Goal: Task Accomplishment & Management: Use online tool/utility

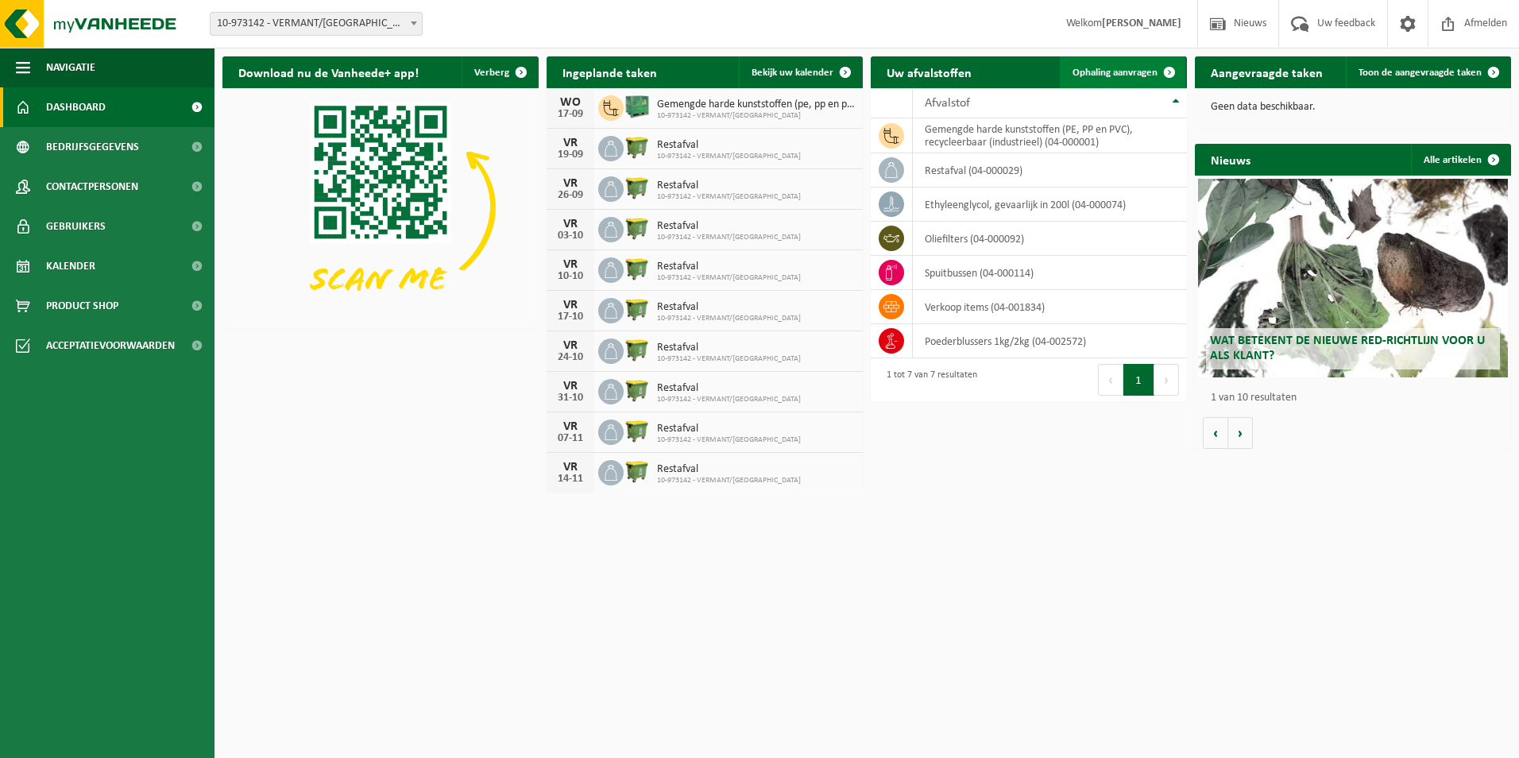
click at [1110, 70] on span "Ophaling aanvragen" at bounding box center [1114, 73] width 85 height 10
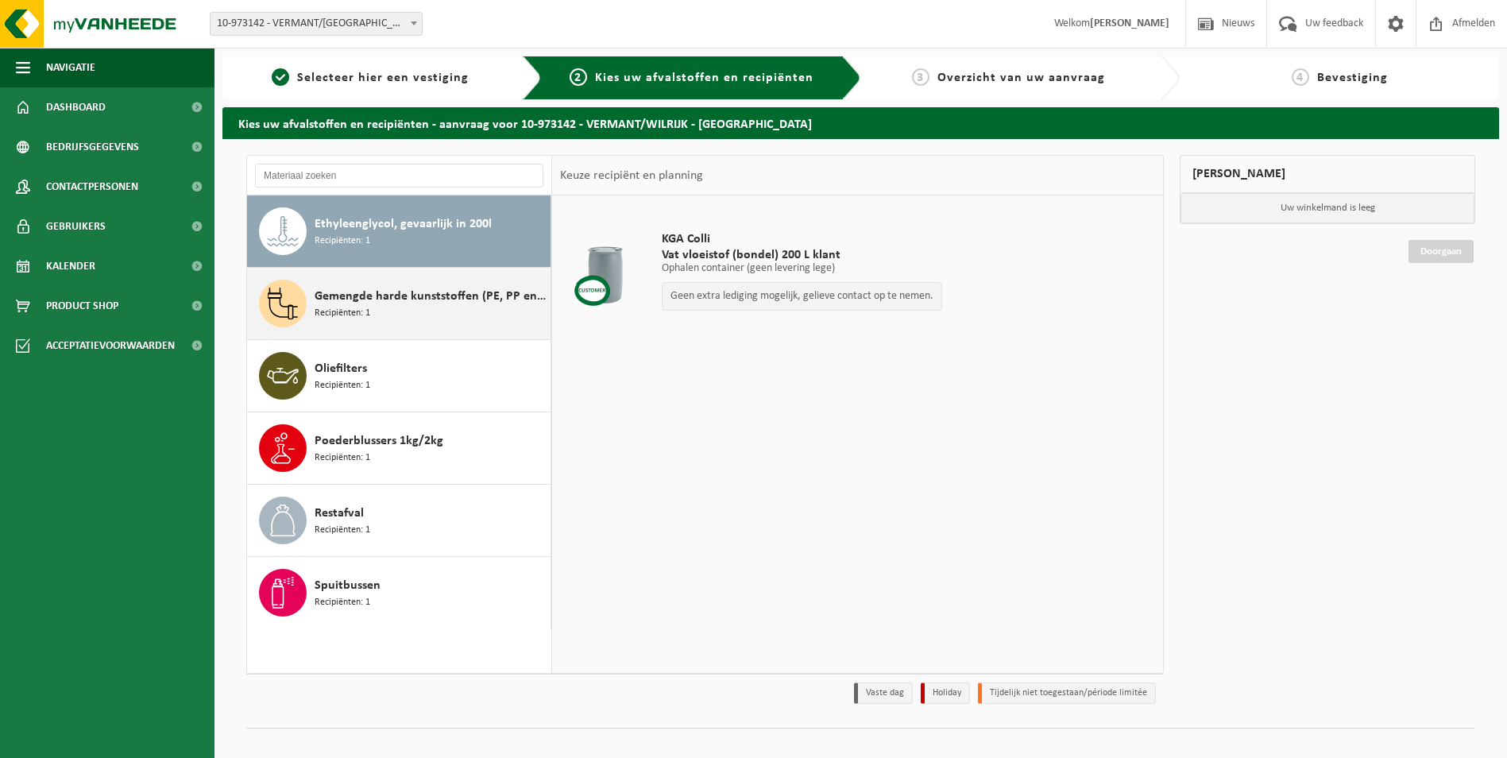
click at [361, 306] on span "Recipiënten: 1" at bounding box center [343, 313] width 56 height 15
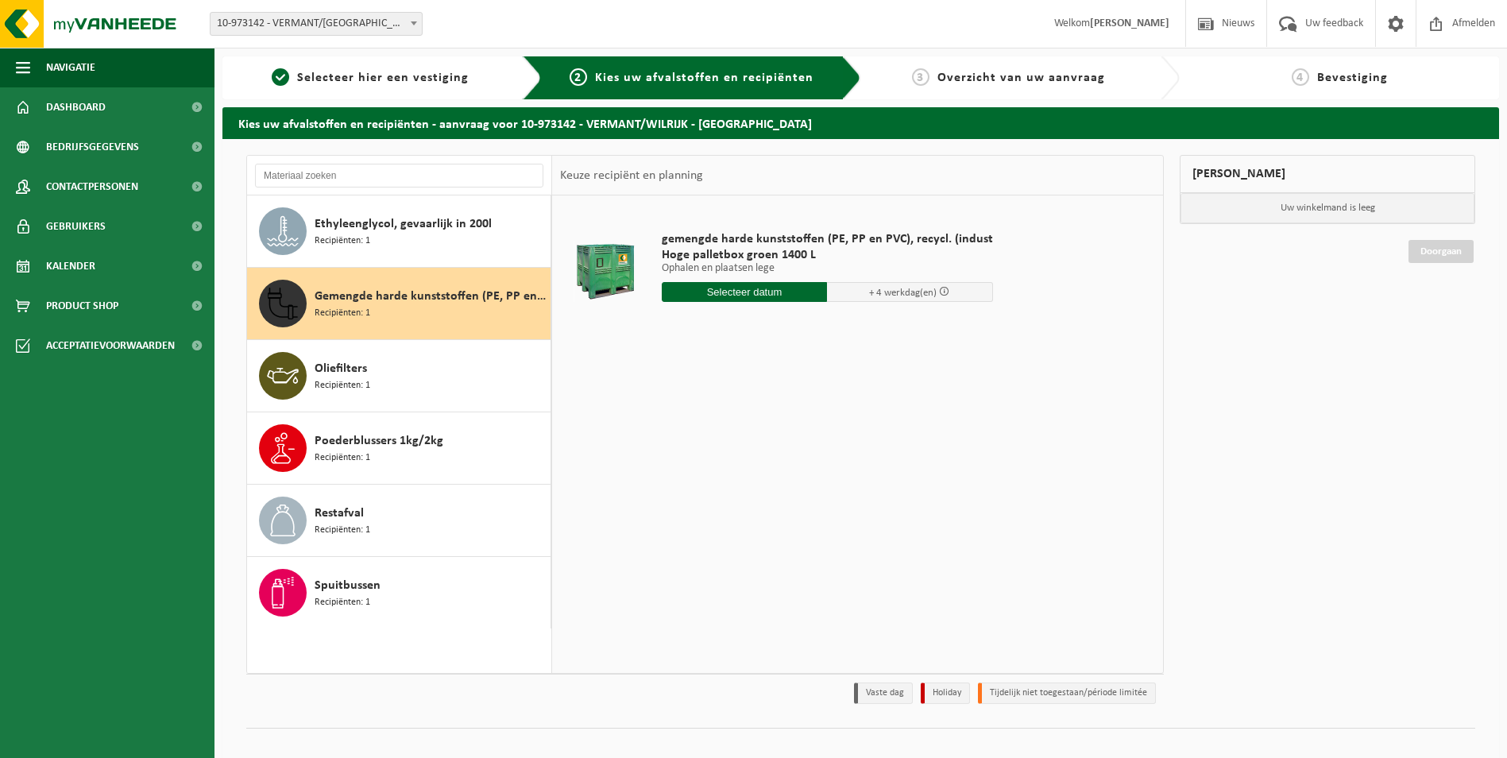
click at [728, 294] on input "text" at bounding box center [745, 292] width 166 height 20
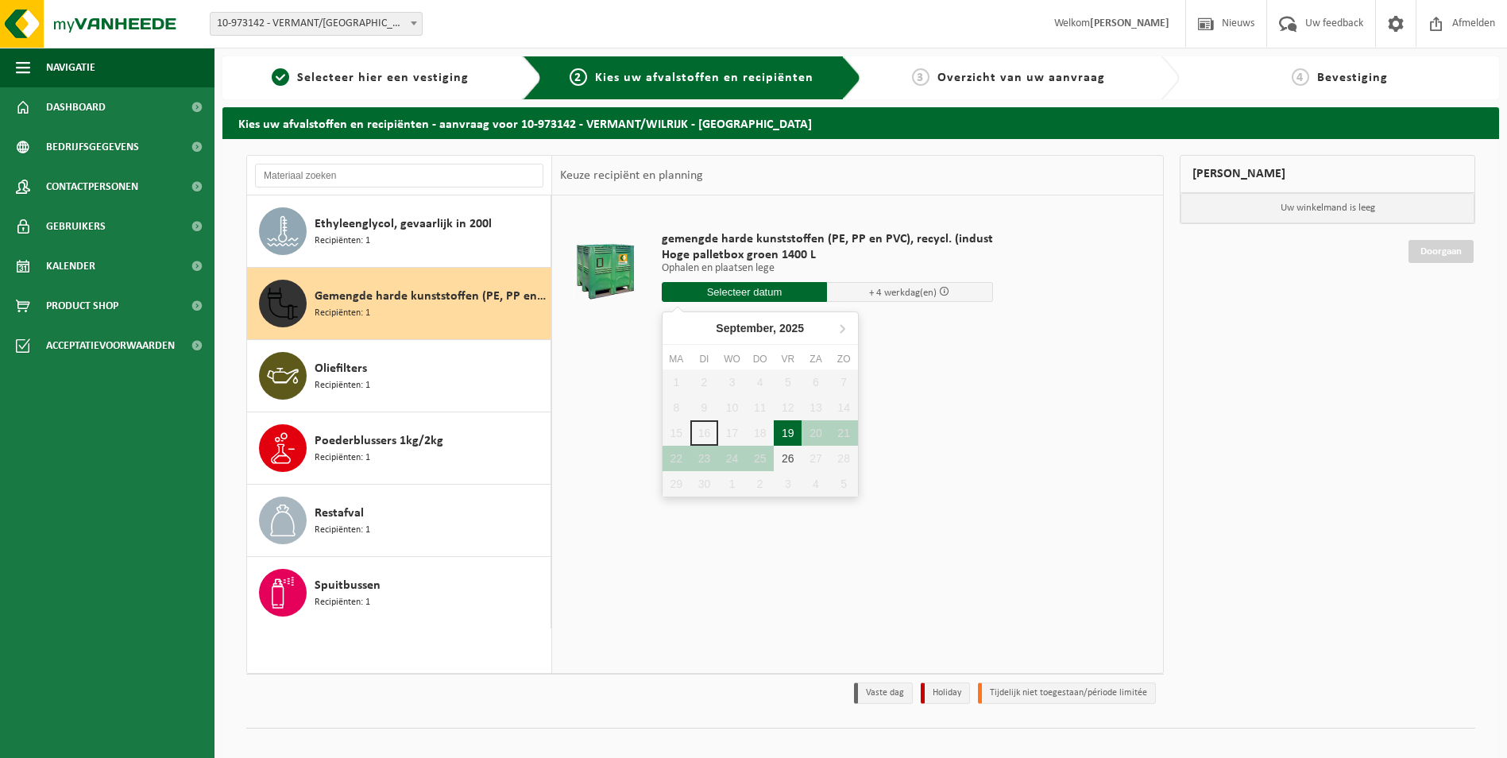
click at [790, 432] on div "19" at bounding box center [788, 432] width 28 height 25
type input "Van 2025-09-19"
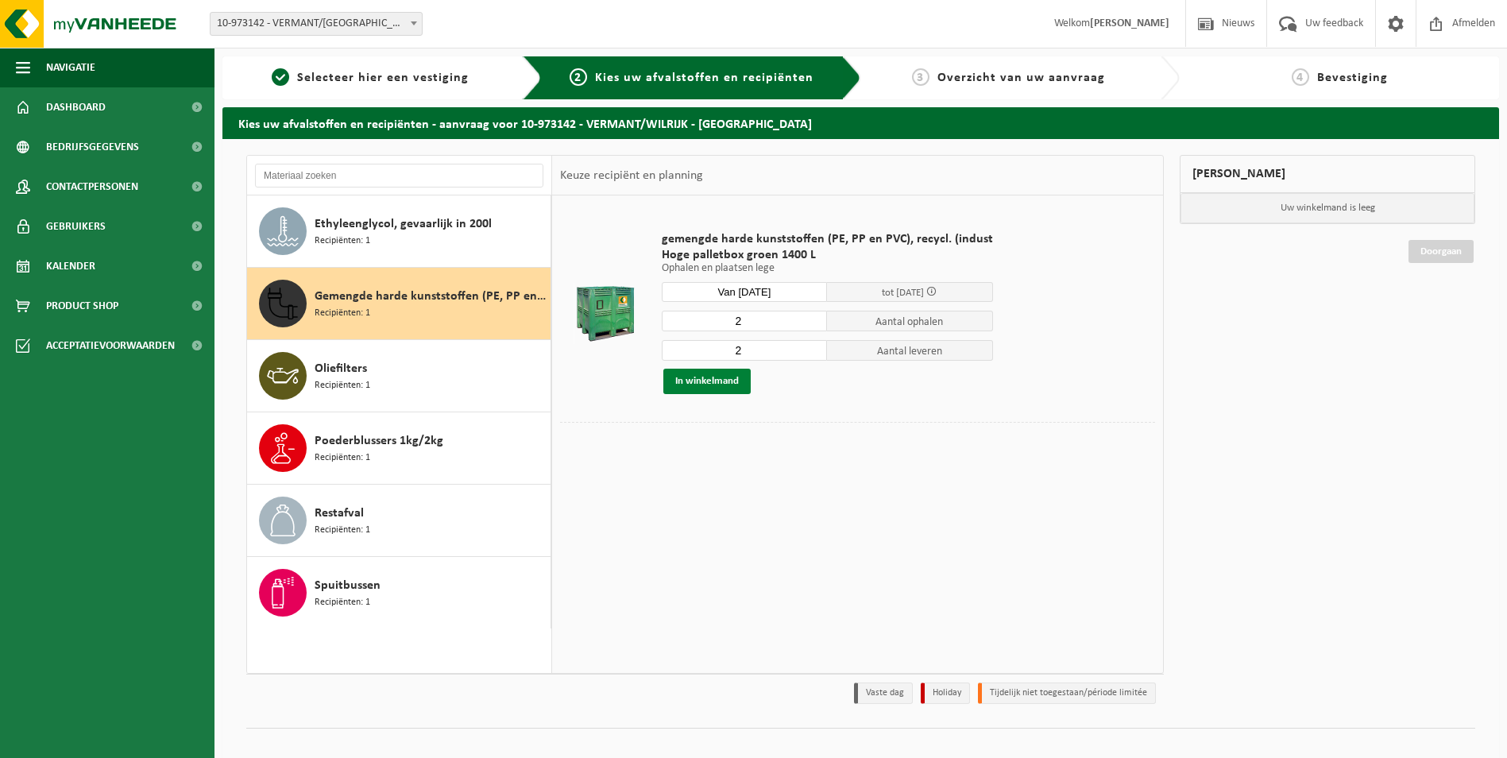
click at [697, 381] on button "In winkelmand" at bounding box center [706, 381] width 87 height 25
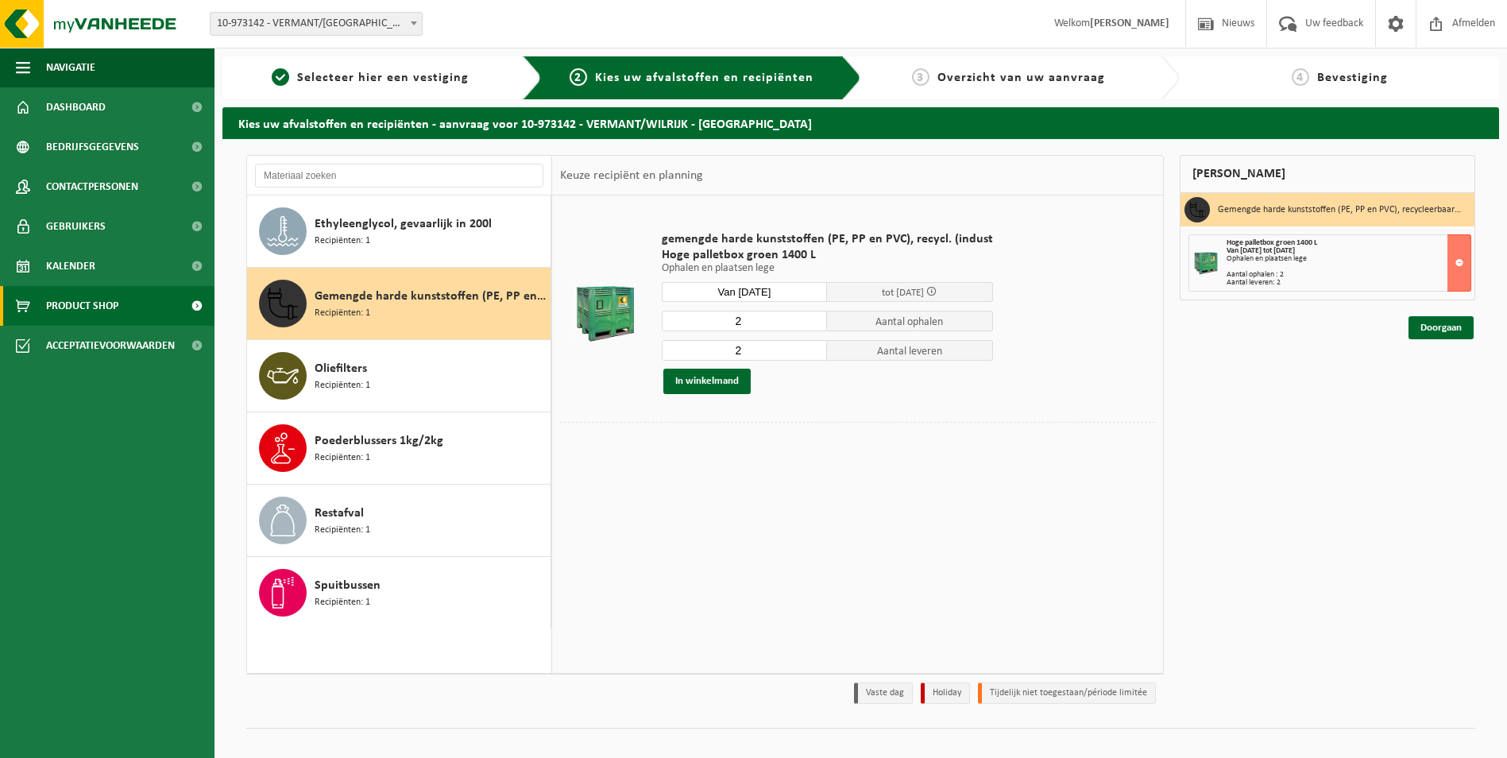
click at [67, 317] on span "Product Shop" at bounding box center [82, 306] width 72 height 40
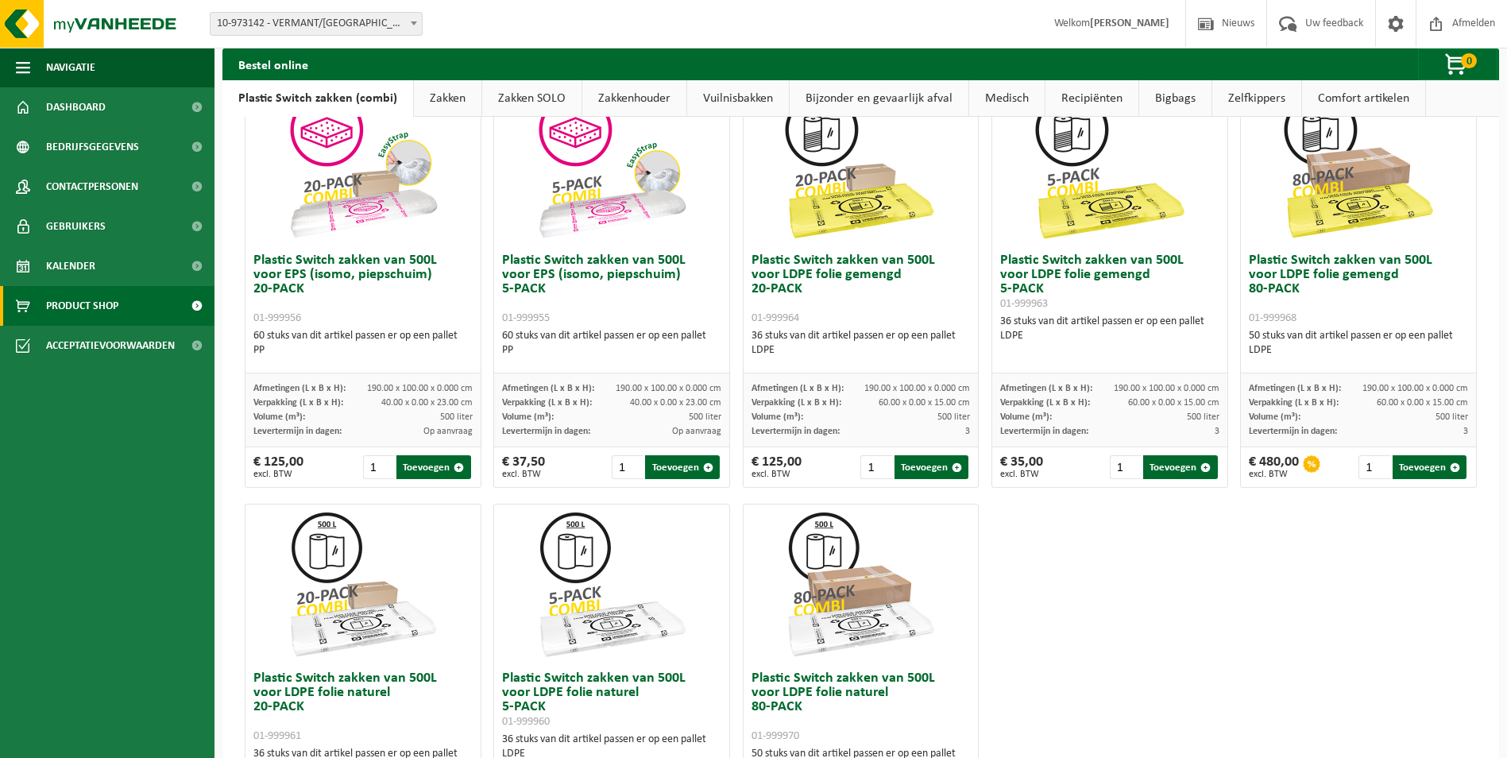
scroll to position [495, 0]
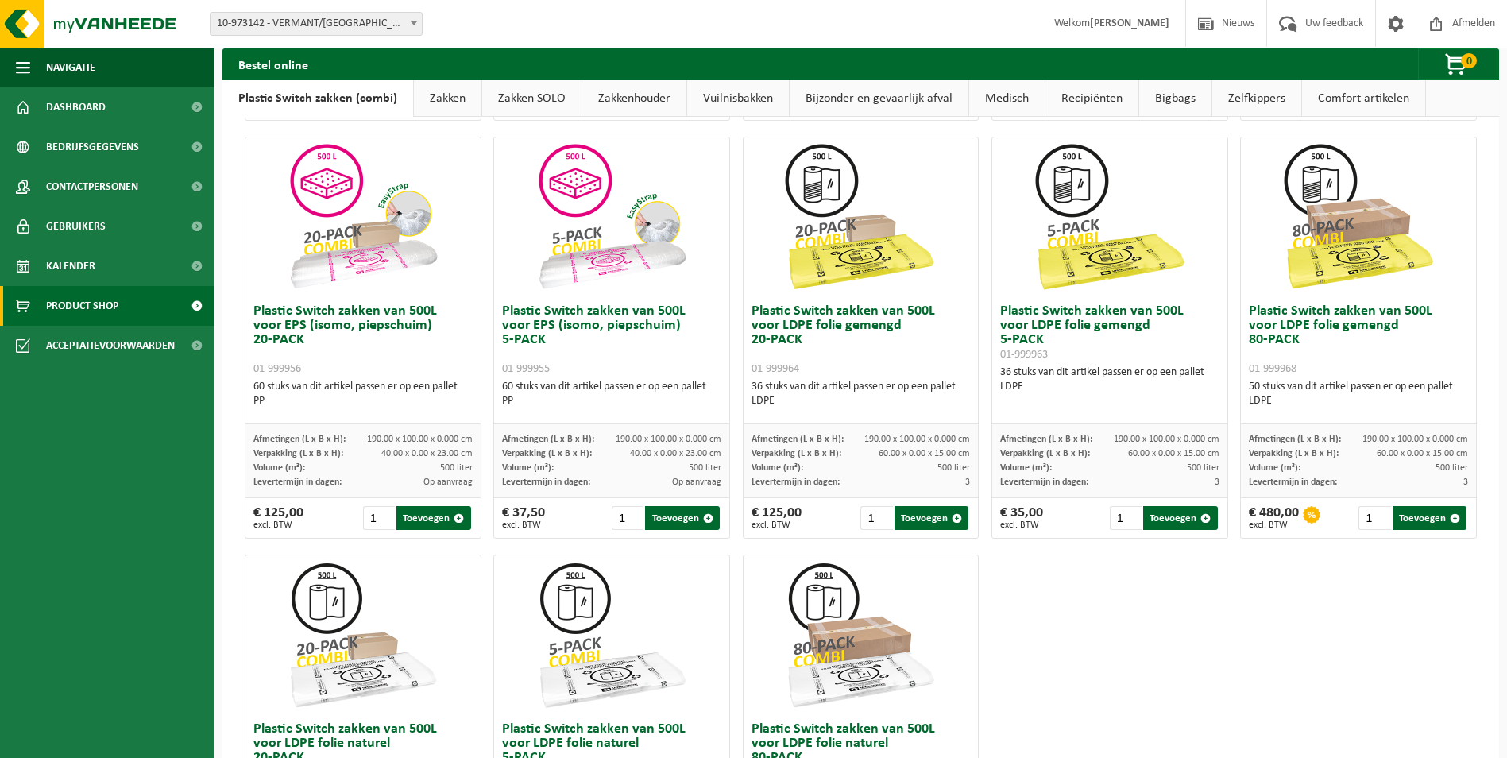
click at [1240, 92] on link "Zelfkippers" at bounding box center [1256, 98] width 89 height 37
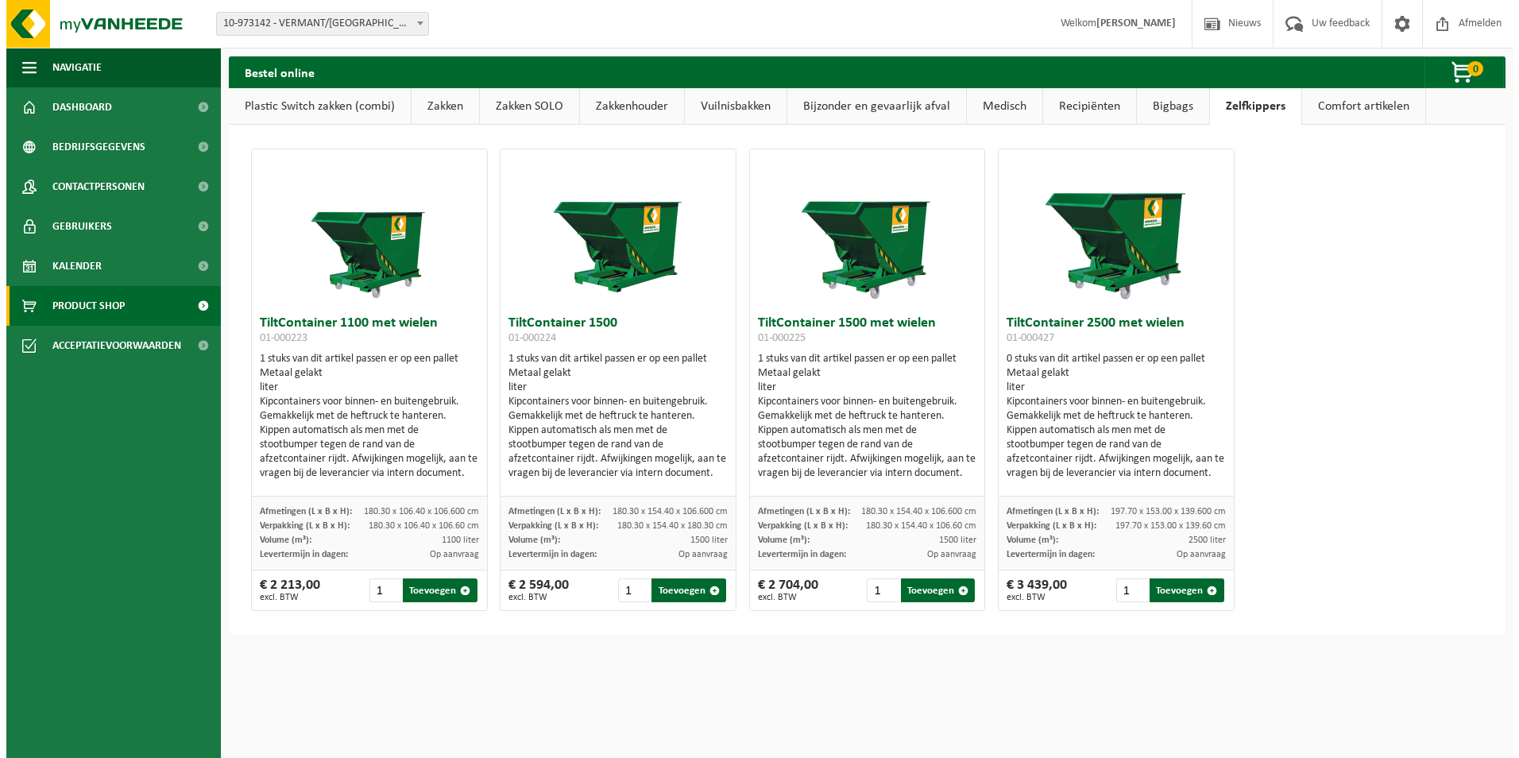
scroll to position [0, 0]
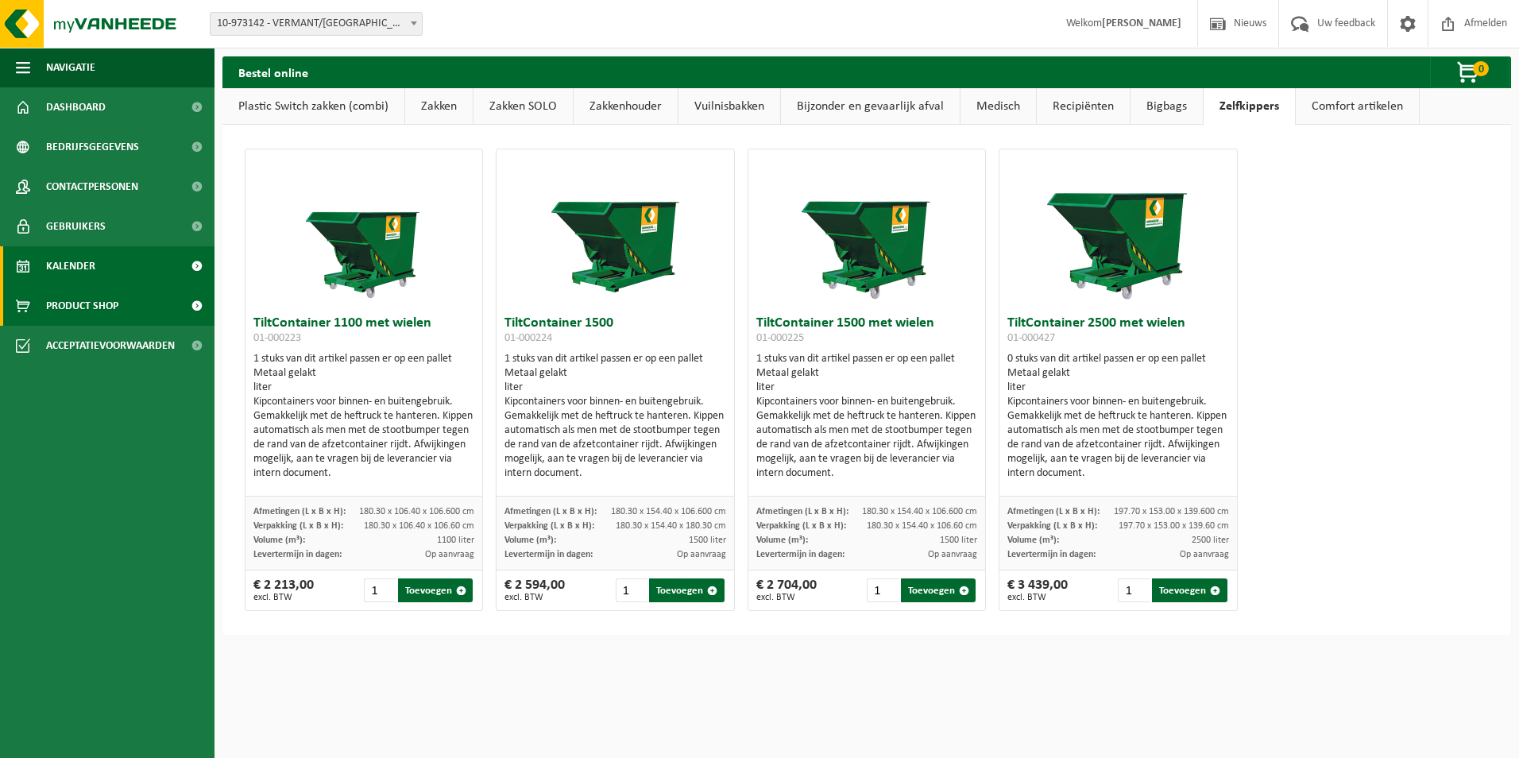
click at [75, 258] on span "Kalender" at bounding box center [70, 266] width 49 height 40
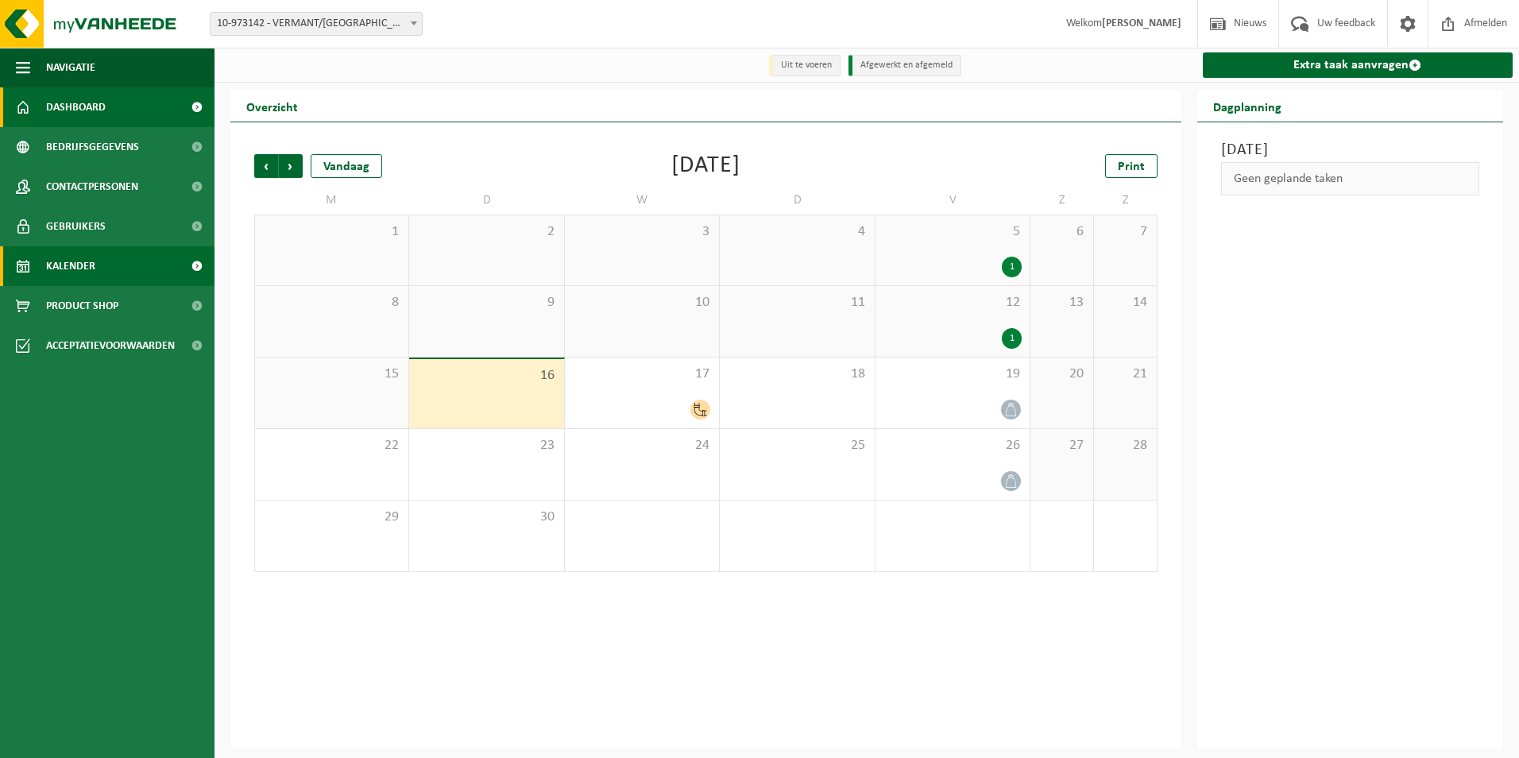
click at [63, 108] on span "Dashboard" at bounding box center [76, 107] width 60 height 40
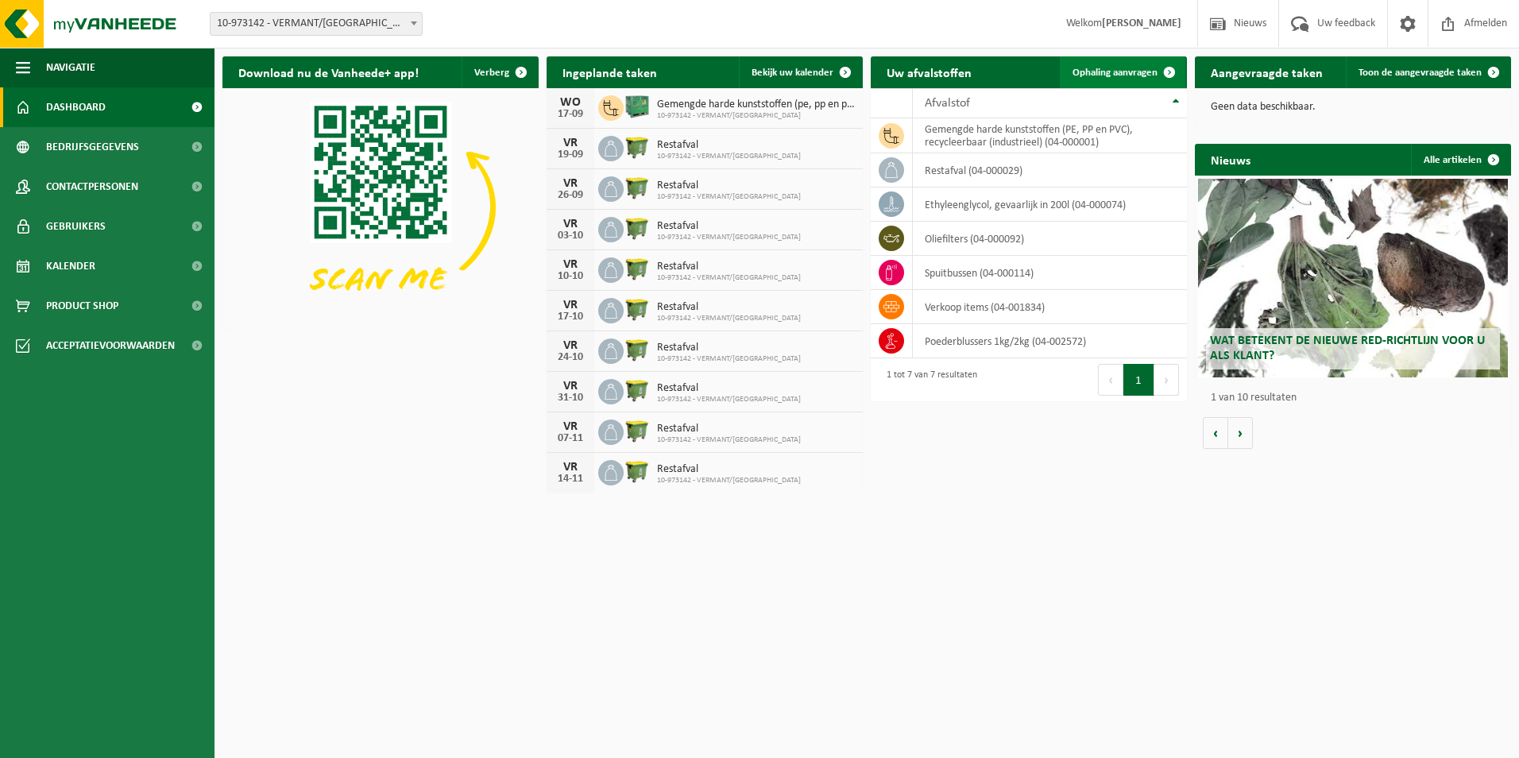
click at [1105, 75] on span "Ophaling aanvragen" at bounding box center [1114, 73] width 85 height 10
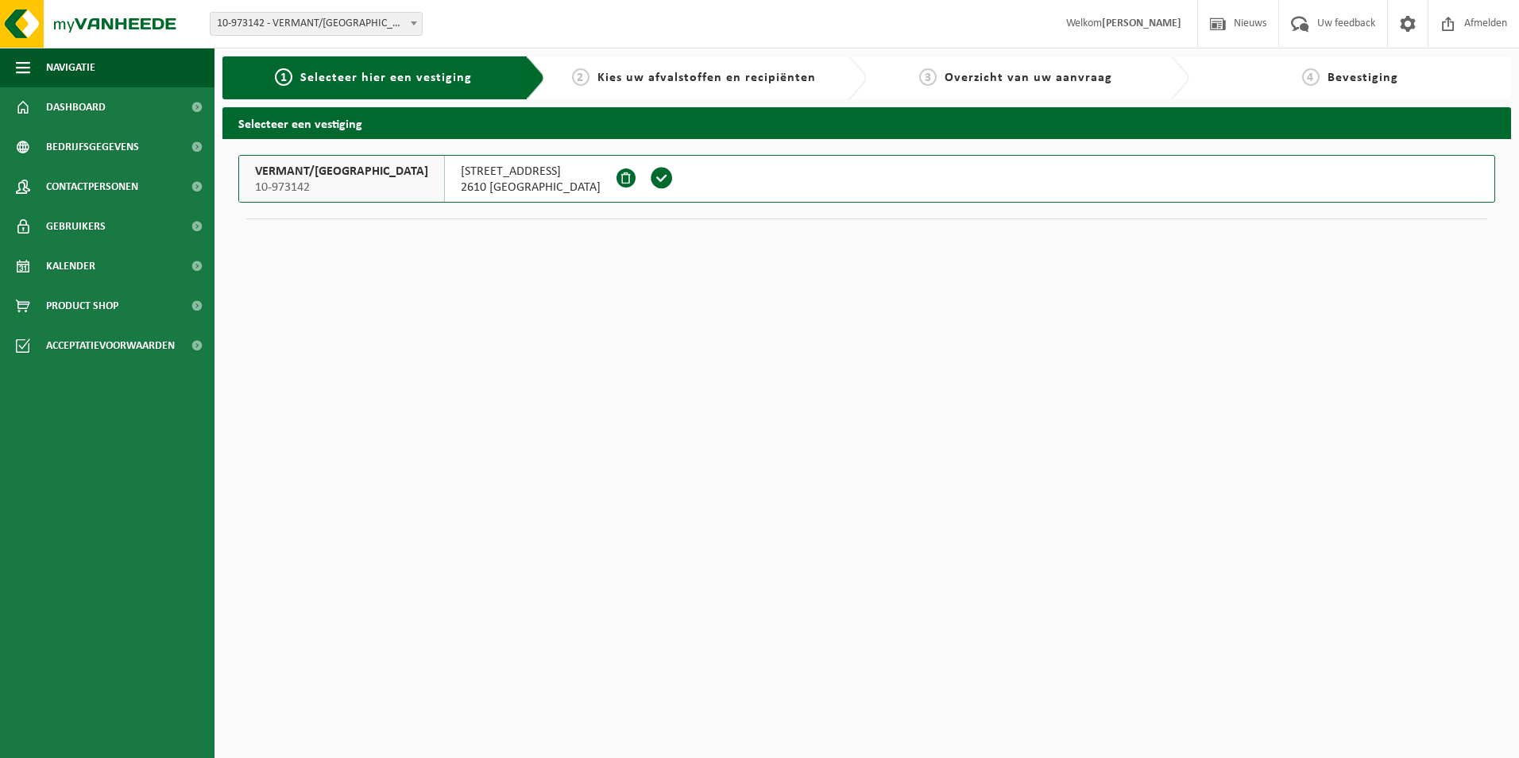
click at [650, 176] on span at bounding box center [662, 178] width 24 height 24
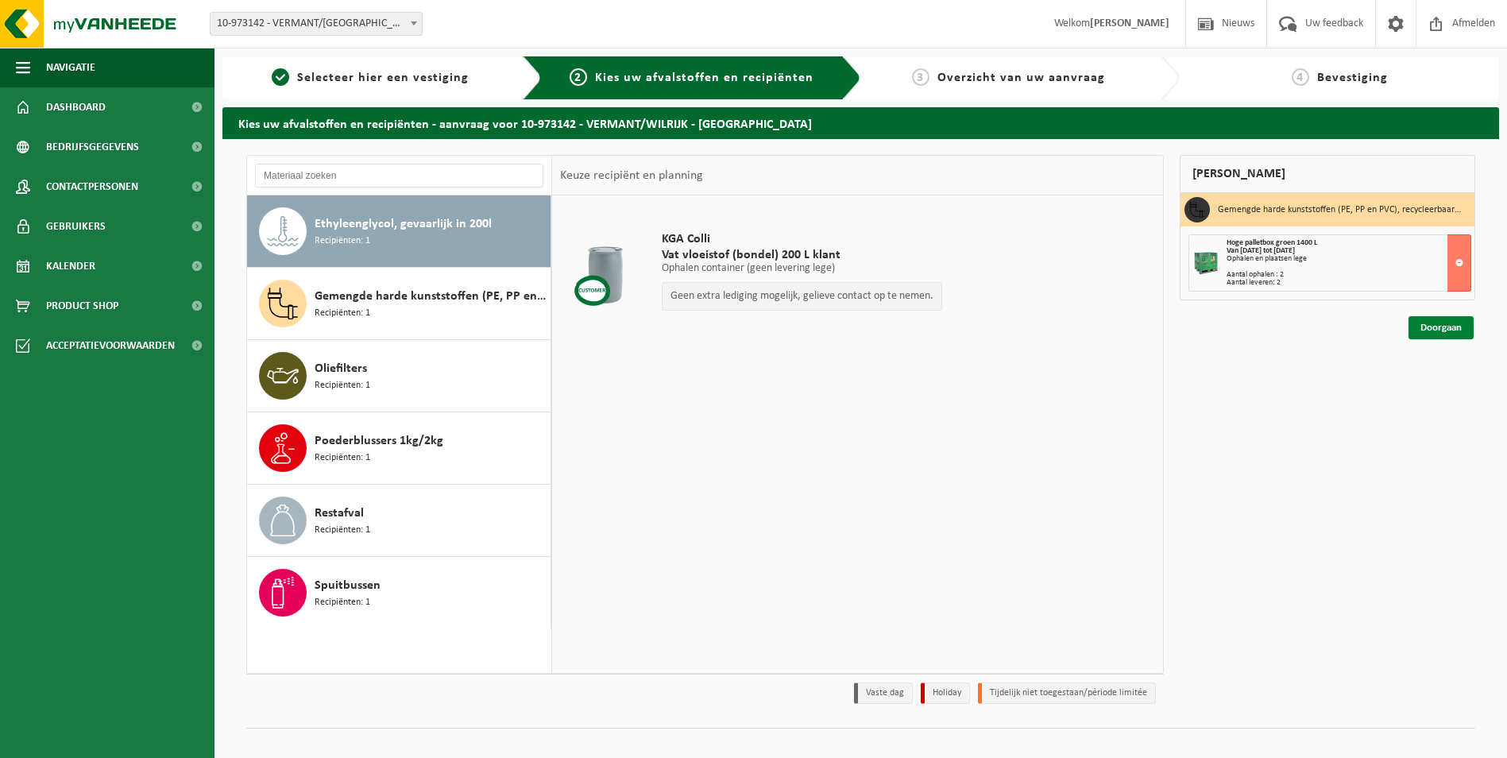
click at [1429, 328] on link "Doorgaan" at bounding box center [1440, 327] width 65 height 23
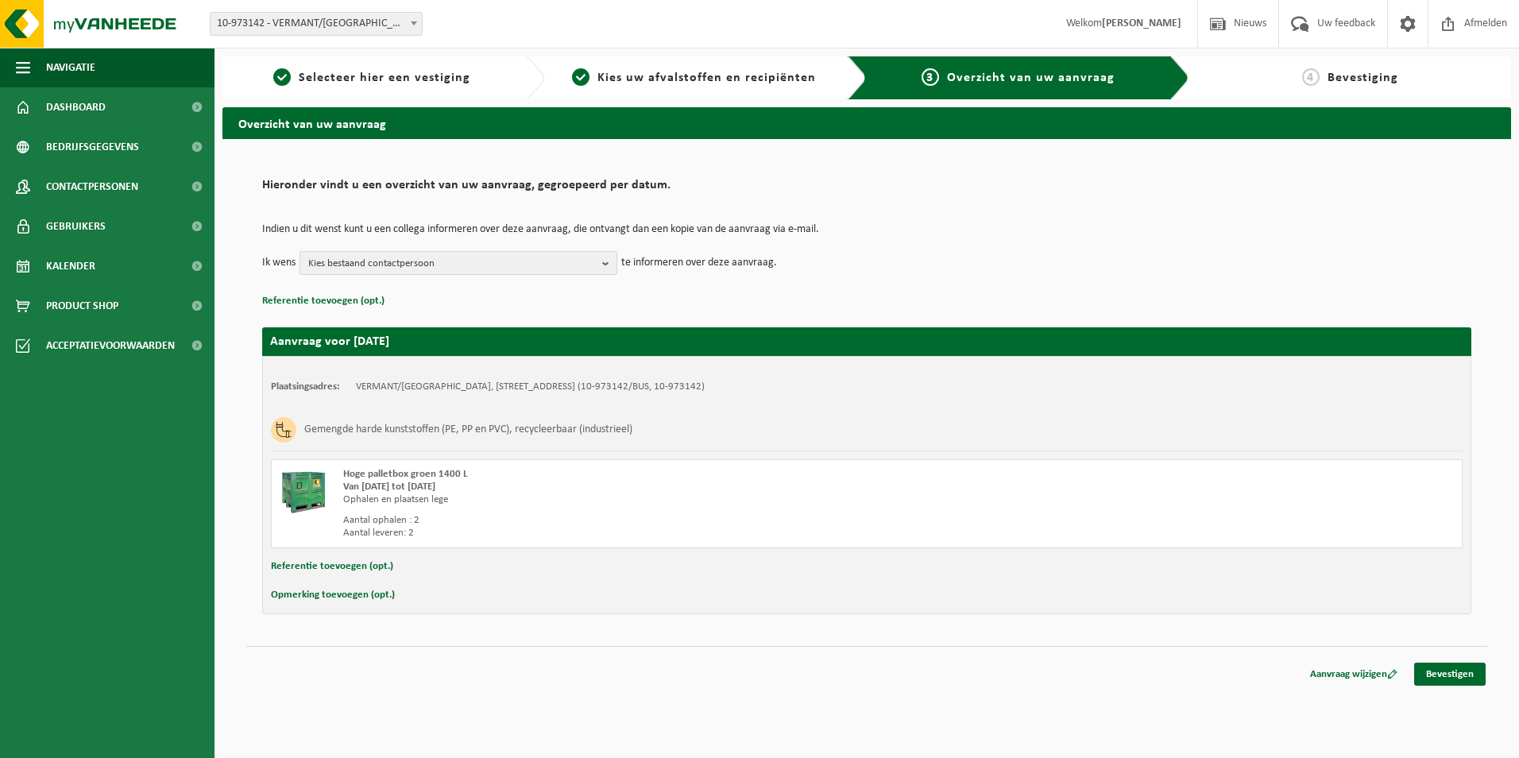
click at [504, 259] on span "Kies bestaand contactpersoon" at bounding box center [452, 264] width 288 height 24
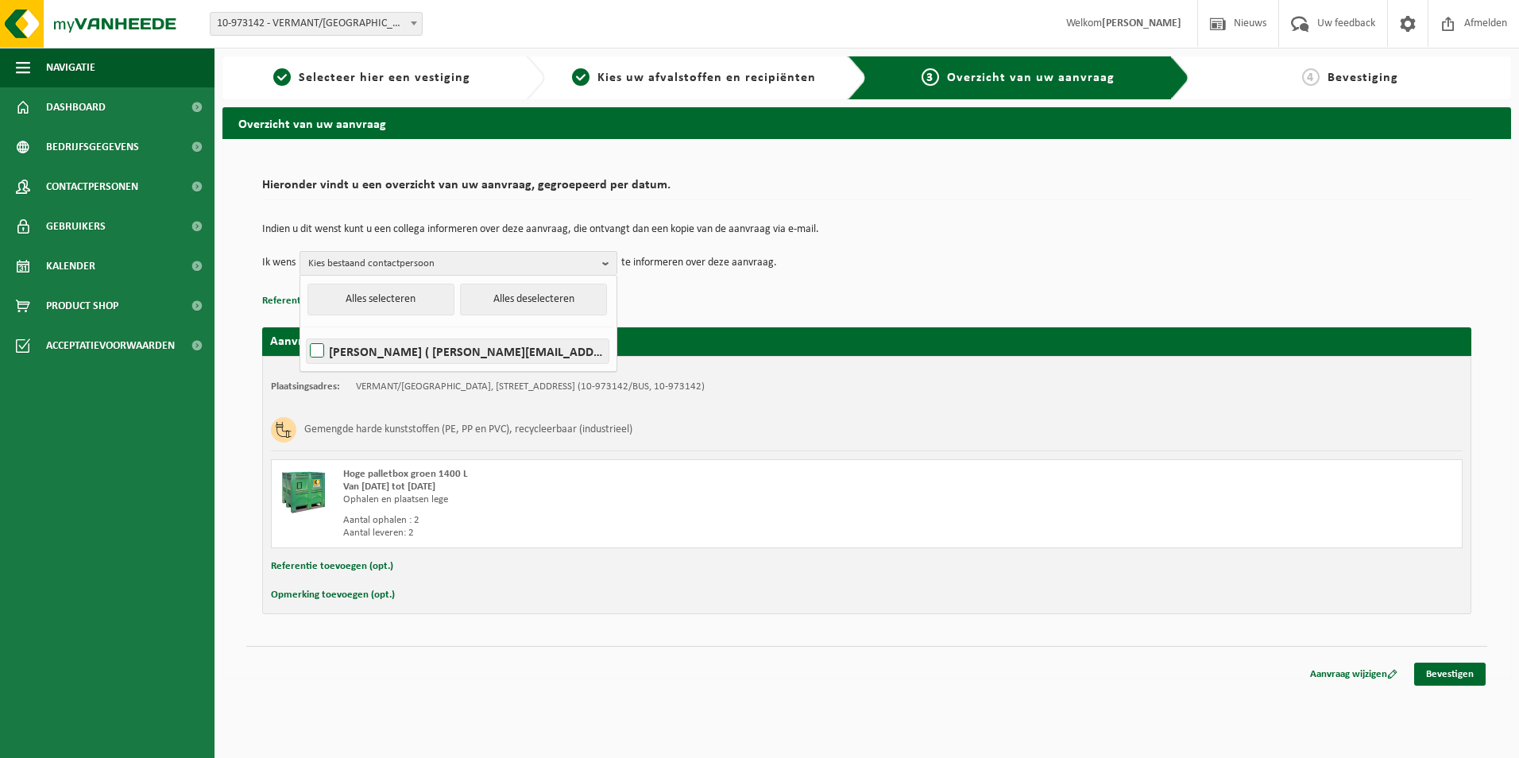
click at [324, 346] on label "[PERSON_NAME] ( [PERSON_NAME][EMAIL_ADDRESS][DOMAIN_NAME] )" at bounding box center [458, 351] width 302 height 24
click at [304, 331] on input "Steve Spoelders ( steve.spoelders@vermant.be )" at bounding box center [303, 330] width 1 height 1
click at [685, 281] on div "Indien u dit wenst kunt u een collega informeren over deze aanvraag, die ontvan…" at bounding box center [866, 249] width 1209 height 83
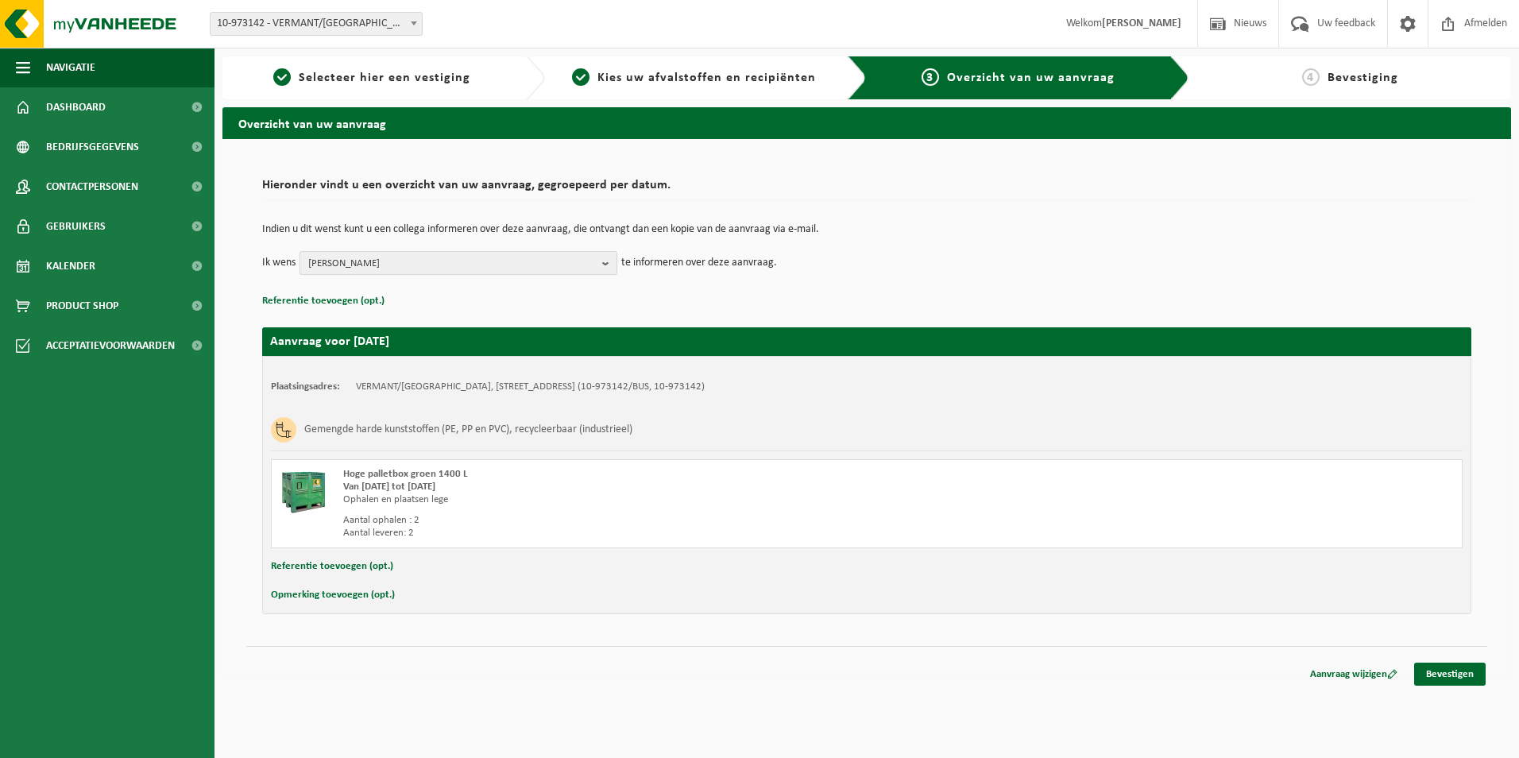
click at [434, 261] on span "Steve Spoelders" at bounding box center [452, 264] width 288 height 24
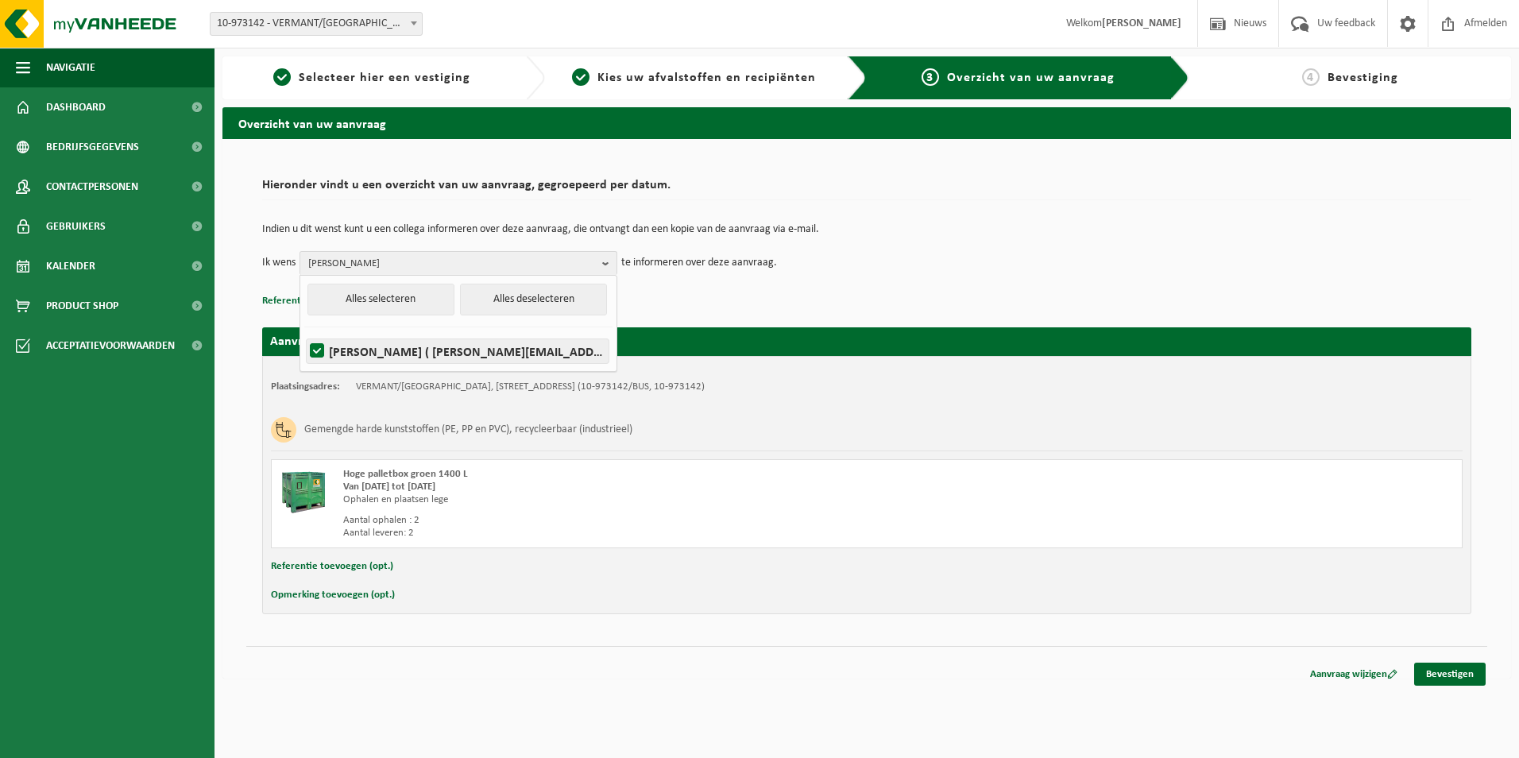
click at [320, 347] on label "Steve Spoelders ( steve.spoelders@vermant.be )" at bounding box center [458, 351] width 302 height 24
click at [304, 331] on input "Steve Spoelders ( steve.spoelders@vermant.be )" at bounding box center [303, 330] width 1 height 1
click at [643, 296] on p "Referentie toevoegen (opt.)" at bounding box center [866, 301] width 1209 height 21
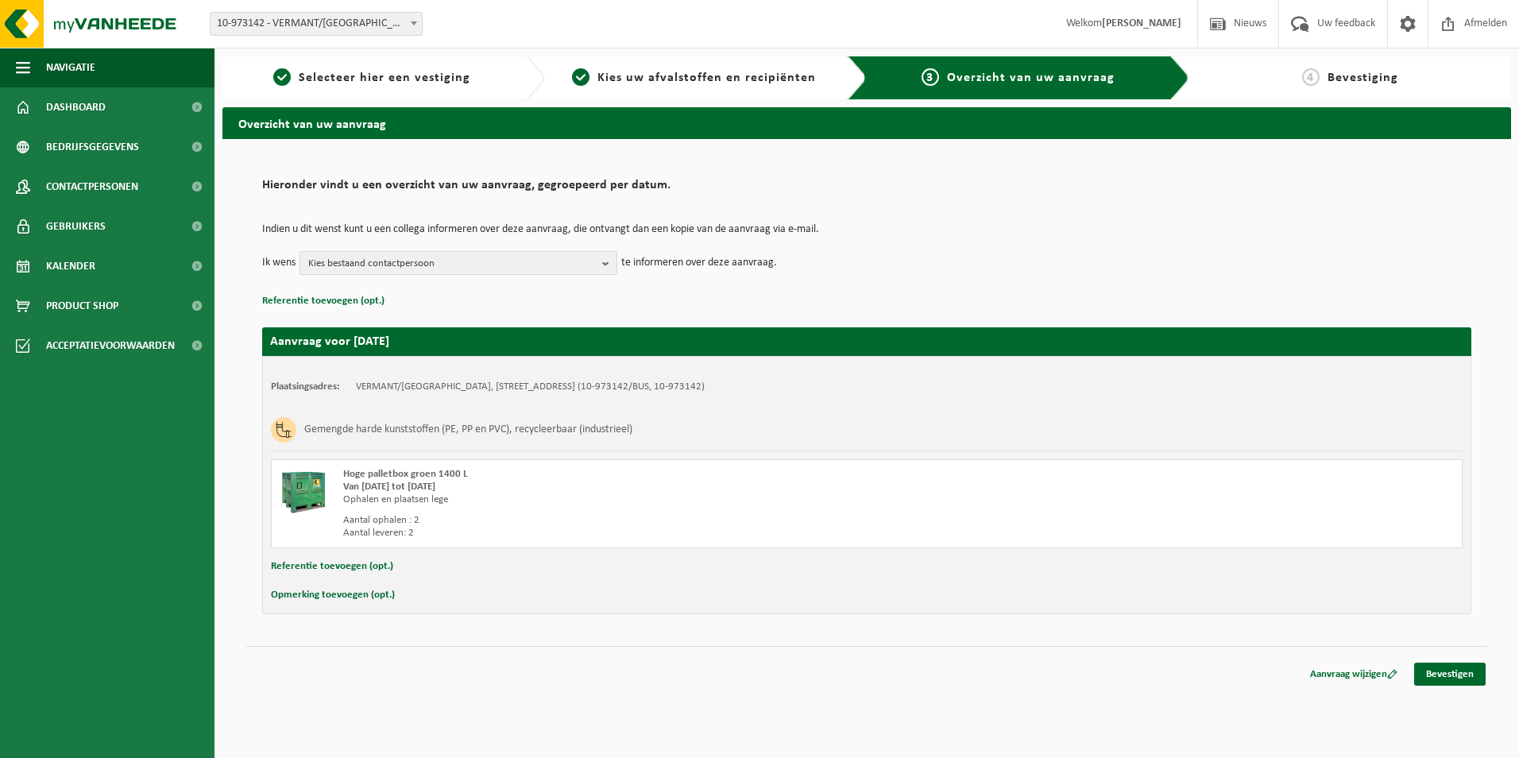
click at [556, 269] on span "Kies bestaand contactpersoon" at bounding box center [452, 264] width 288 height 24
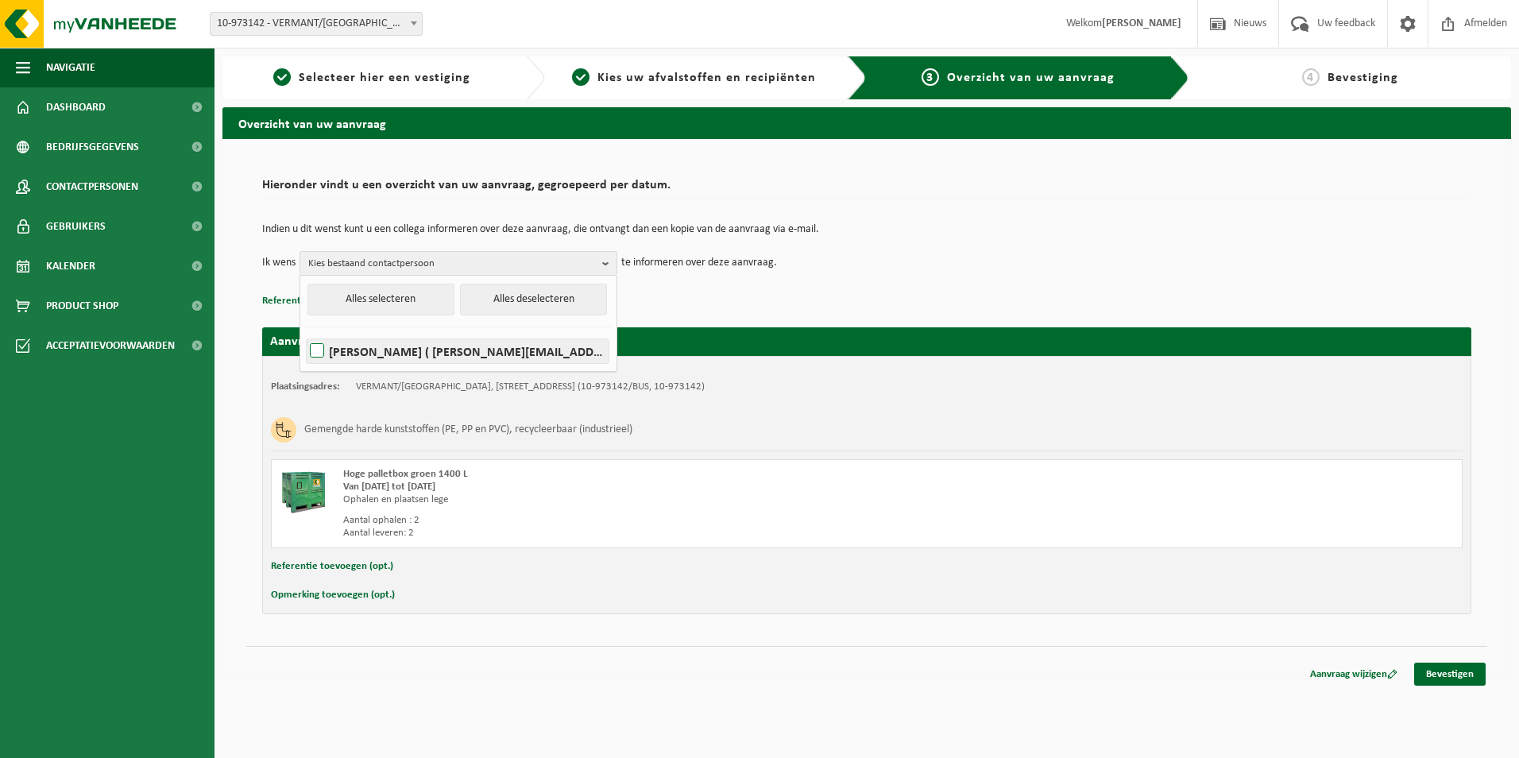
click at [323, 347] on label "Steve Spoelders ( steve.spoelders@vermant.be )" at bounding box center [458, 351] width 302 height 24
click at [304, 331] on input "Steve Spoelders ( steve.spoelders@vermant.be )" at bounding box center [303, 330] width 1 height 1
checkbox input "true"
click at [381, 302] on button "Alles selecteren" at bounding box center [380, 300] width 147 height 32
click at [794, 317] on div "Aanvraag voor 2025-09-19 Plaatsingsadres: VERMANT/WILRIJK, 2610 WILRIJK, BOOMSE…" at bounding box center [866, 462] width 1209 height 303
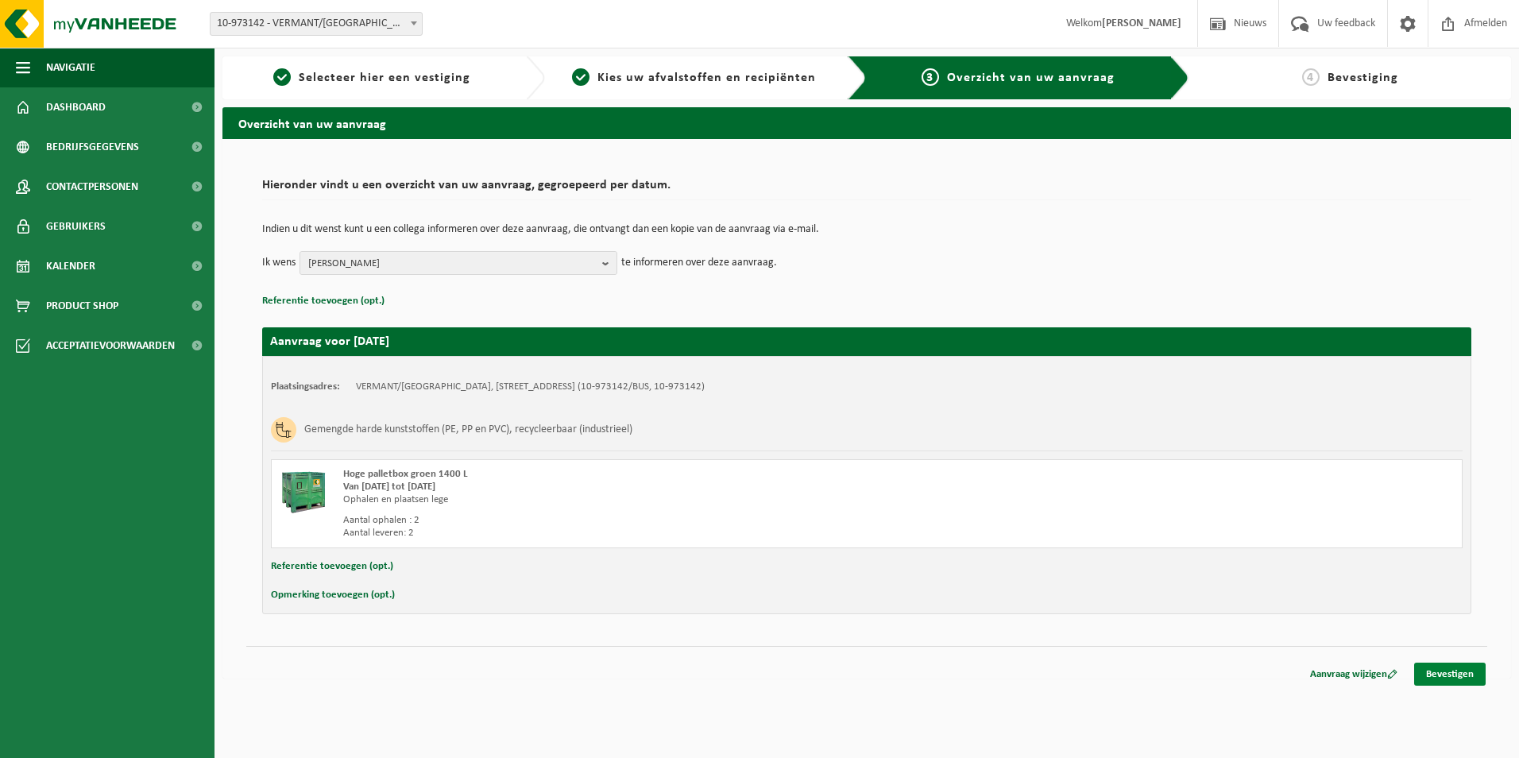
click at [1443, 670] on link "Bevestigen" at bounding box center [1449, 674] width 71 height 23
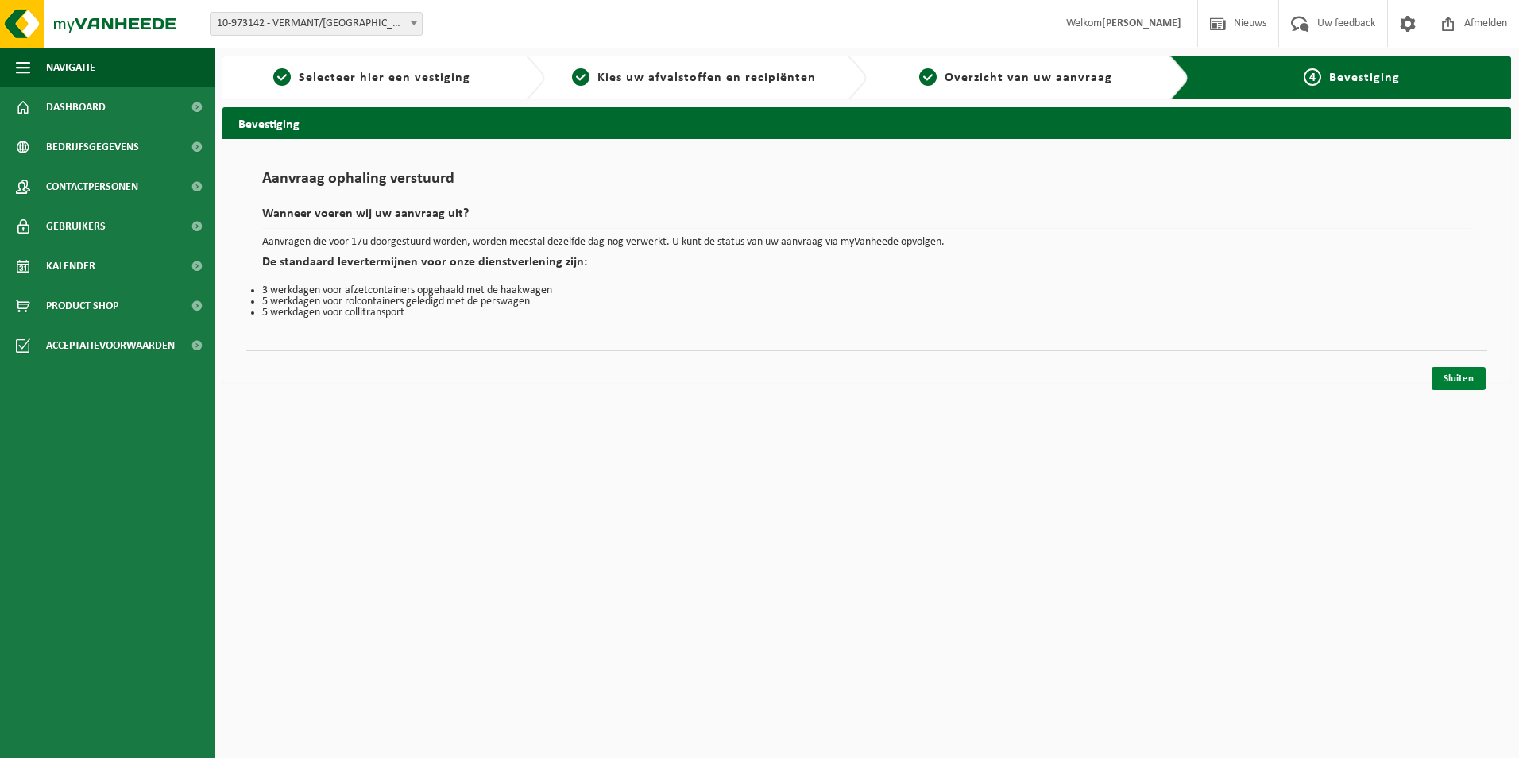
click at [1455, 378] on link "Sluiten" at bounding box center [1458, 378] width 54 height 23
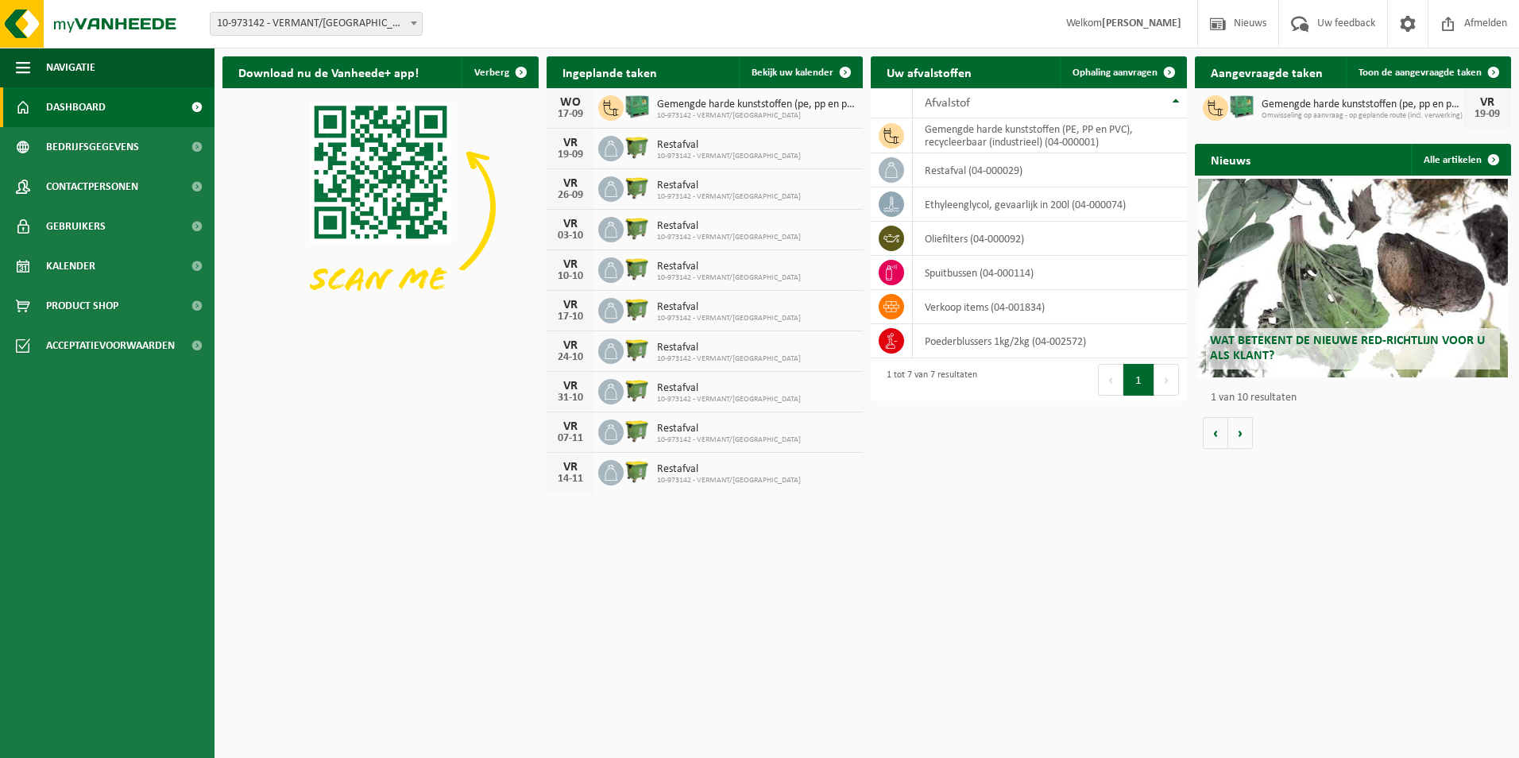
click at [698, 111] on span "10-973142 - VERMANT/[GEOGRAPHIC_DATA]" at bounding box center [756, 116] width 198 height 10
click at [797, 73] on span "Bekijk uw kalender" at bounding box center [792, 73] width 82 height 10
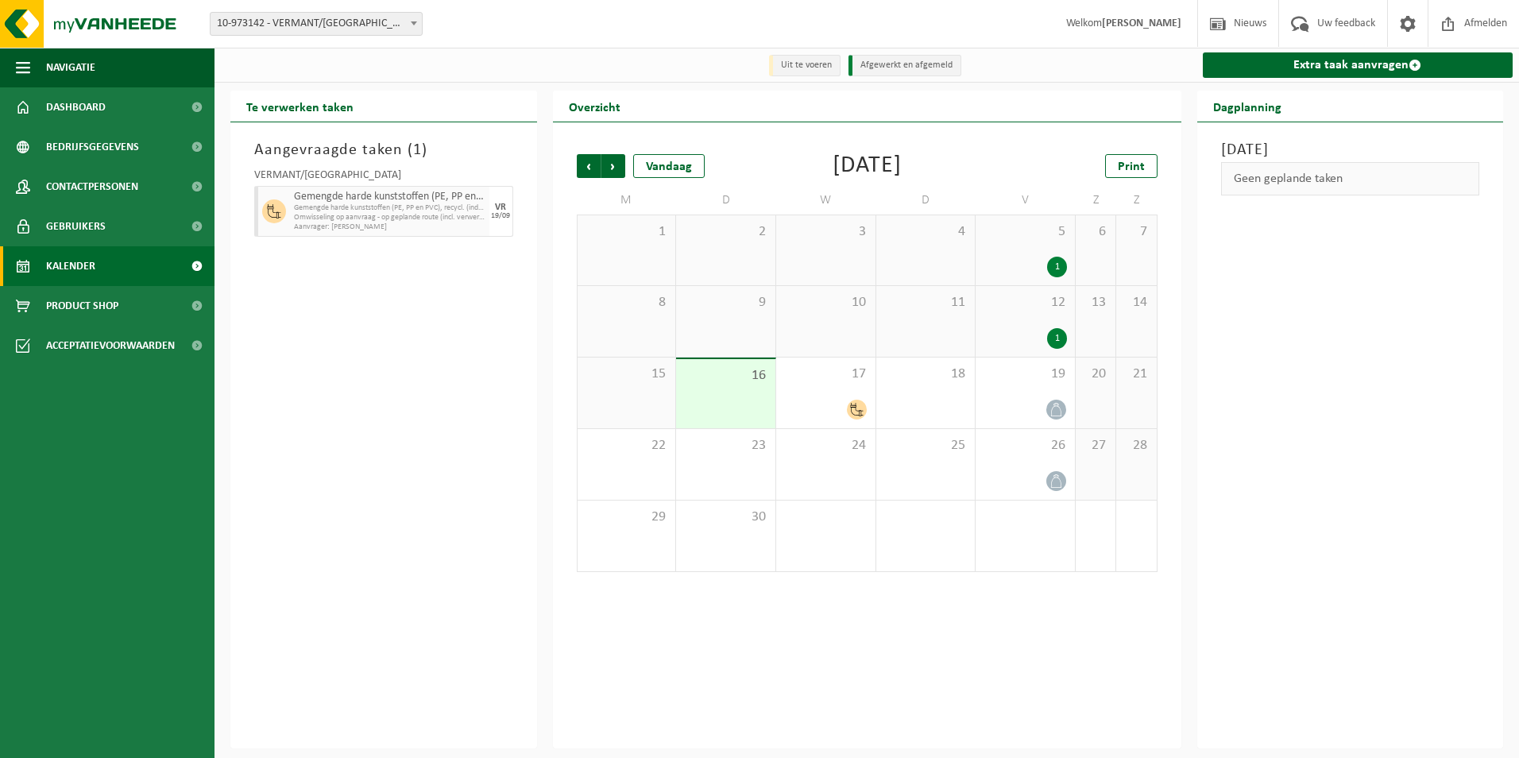
drag, startPoint x: 341, startPoint y: 205, endPoint x: 369, endPoint y: 187, distance: 32.8
click at [341, 205] on span "Gemengde harde kunststoffen (PE, PP en PVC), recycl. (indust" at bounding box center [389, 208] width 191 height 10
click at [79, 107] on span "Dashboard" at bounding box center [76, 107] width 60 height 40
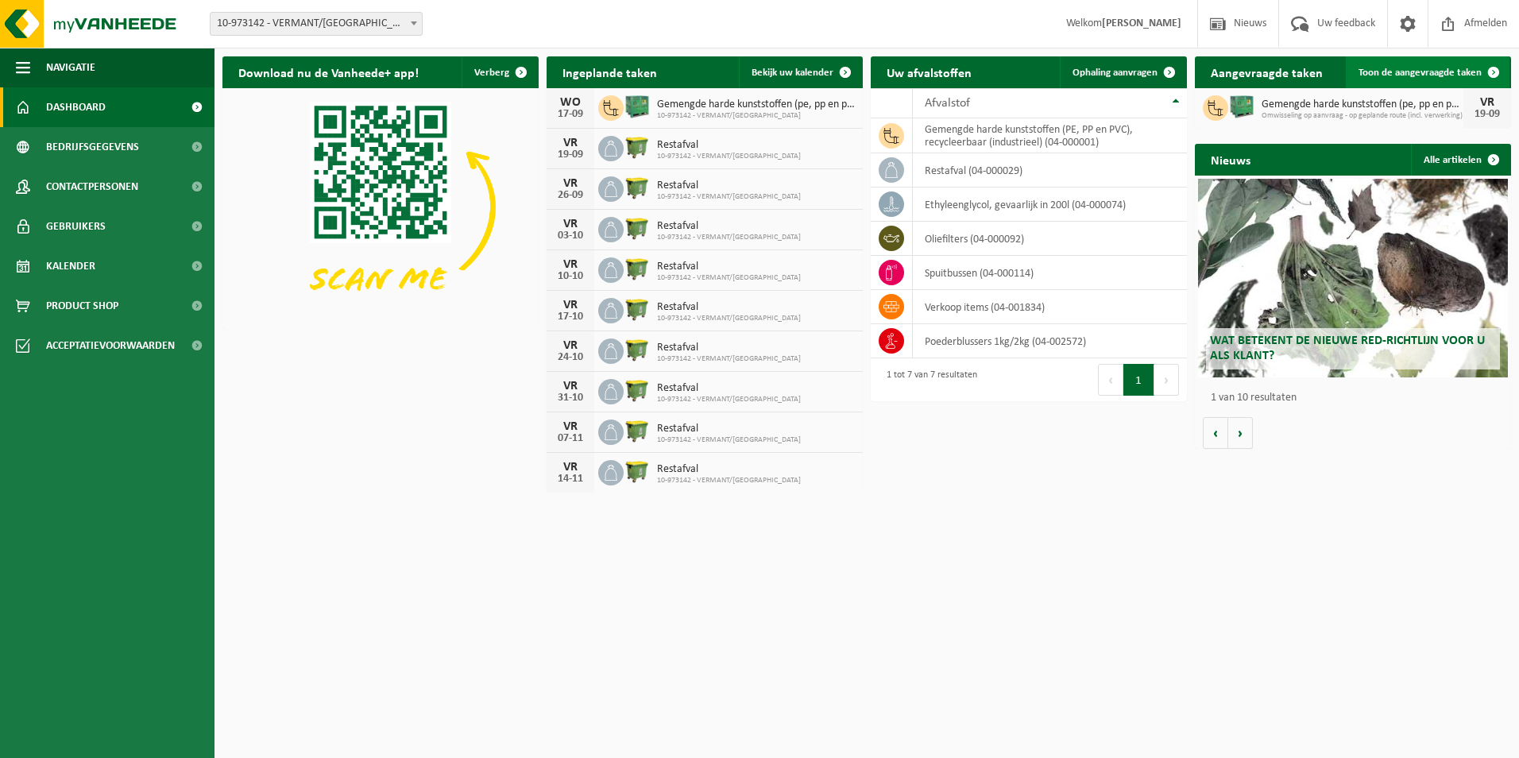
click at [1427, 78] on span "Toon de aangevraagde taken" at bounding box center [1419, 73] width 123 height 10
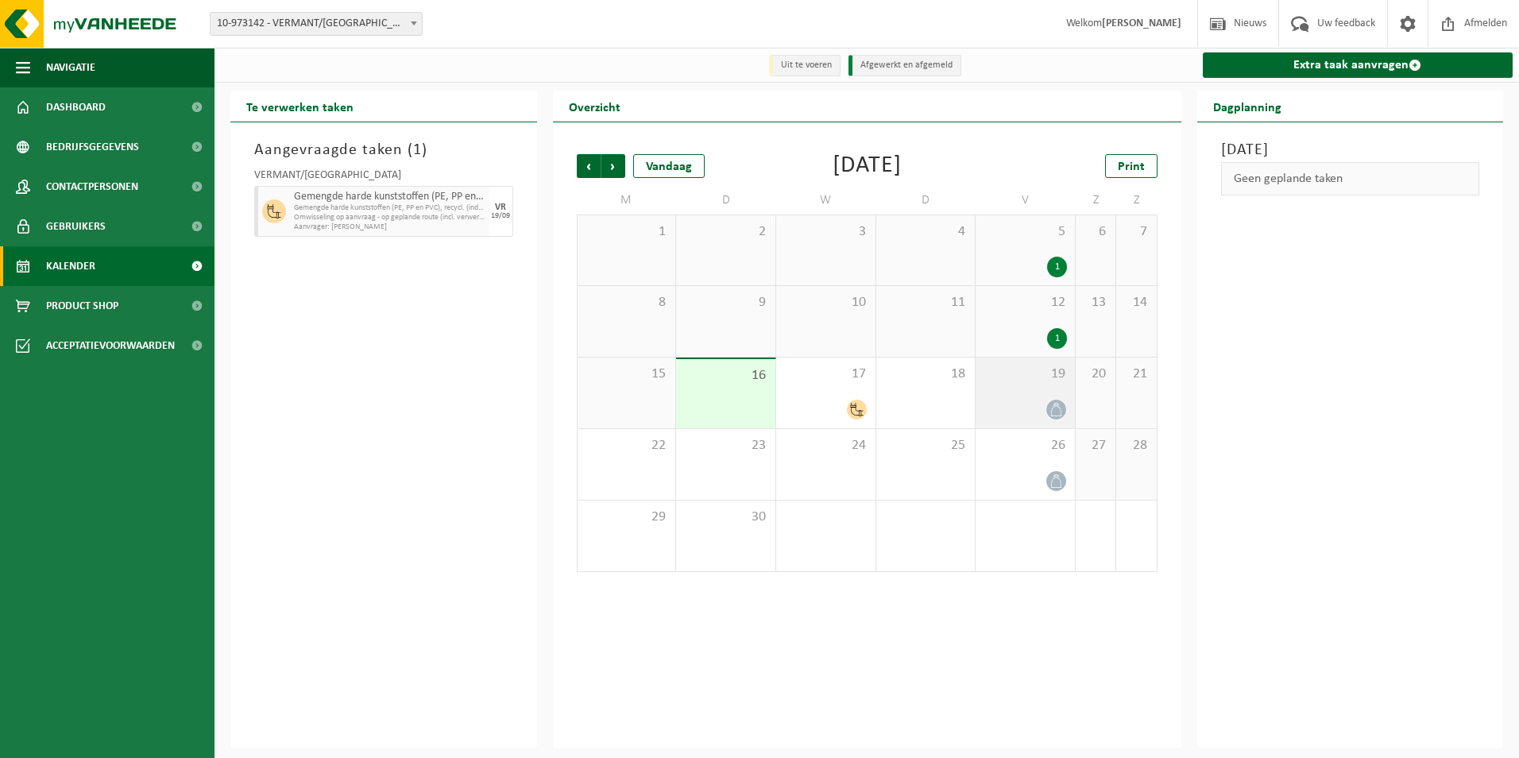
click at [1039, 404] on div at bounding box center [1024, 409] width 83 height 21
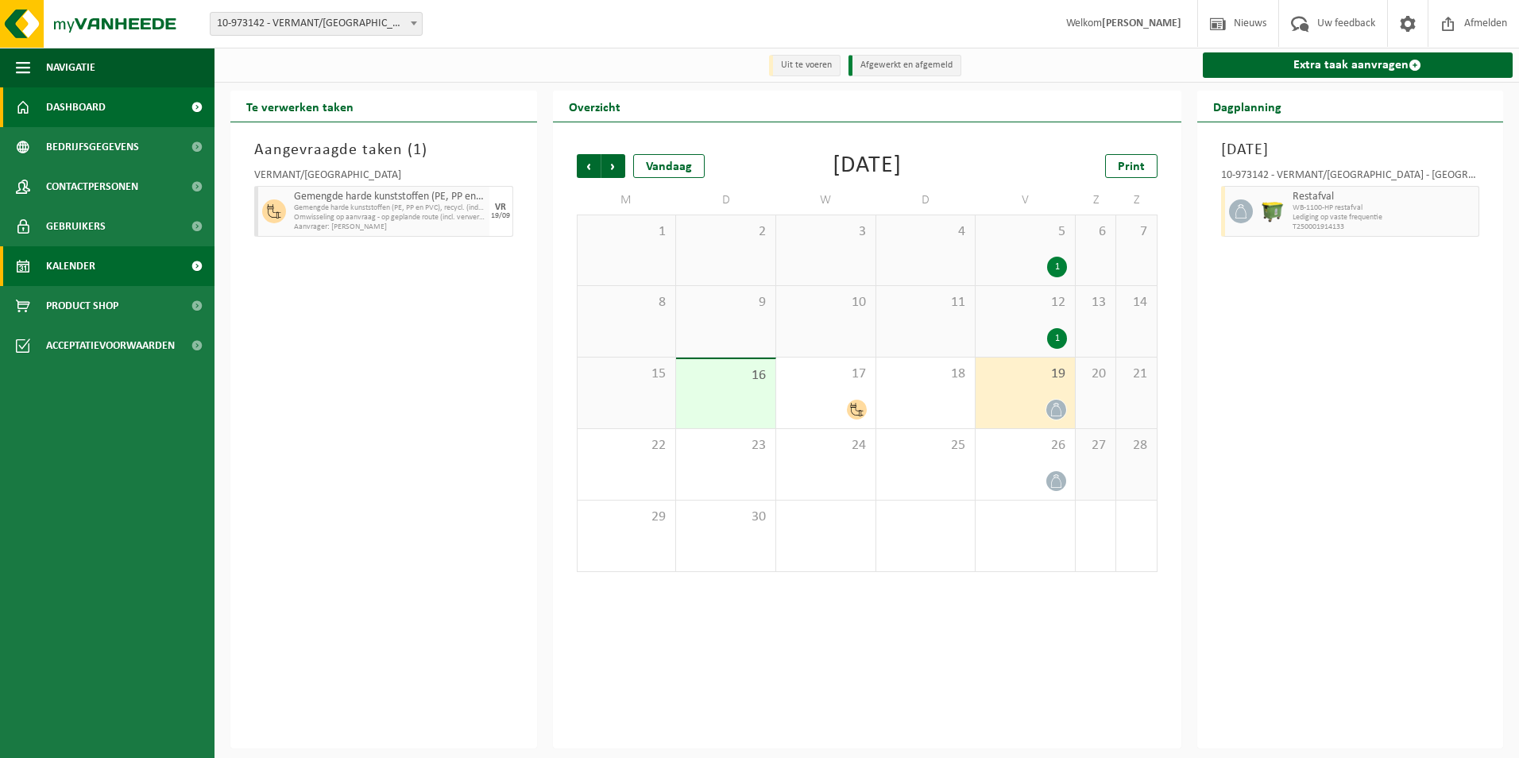
click at [90, 114] on span "Dashboard" at bounding box center [76, 107] width 60 height 40
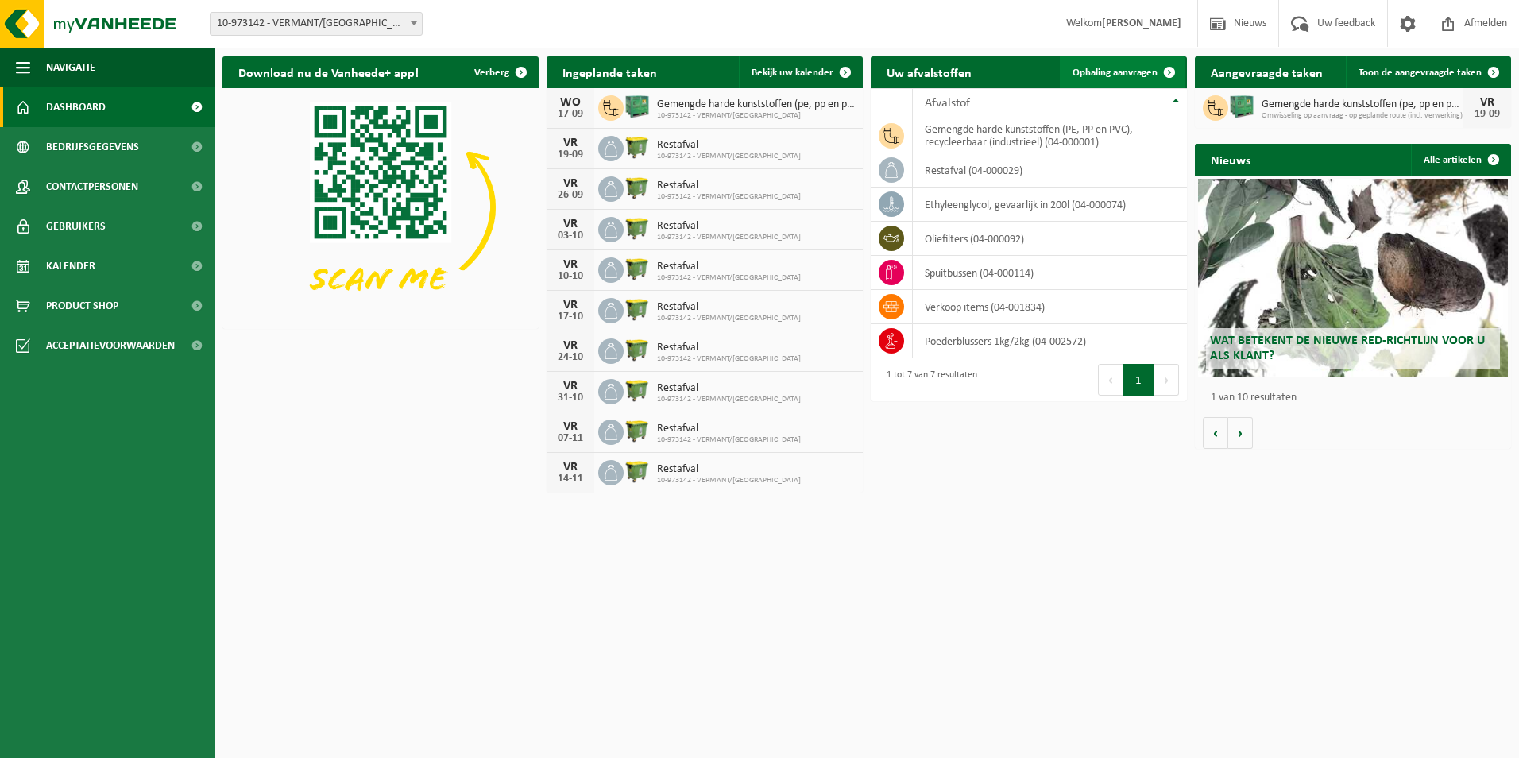
click at [1101, 82] on link "Ophaling aanvragen" at bounding box center [1123, 72] width 126 height 32
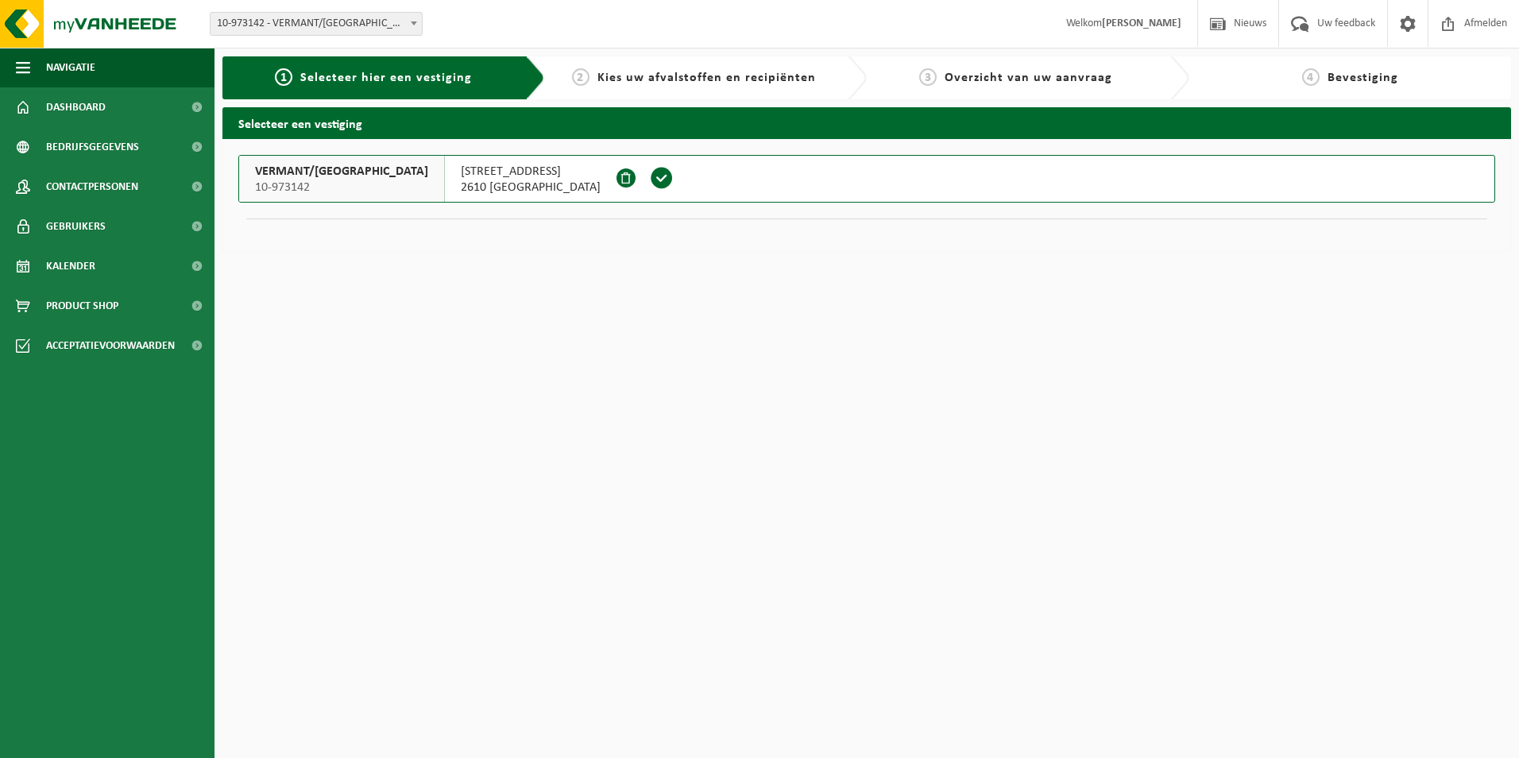
click at [650, 184] on span at bounding box center [662, 178] width 24 height 24
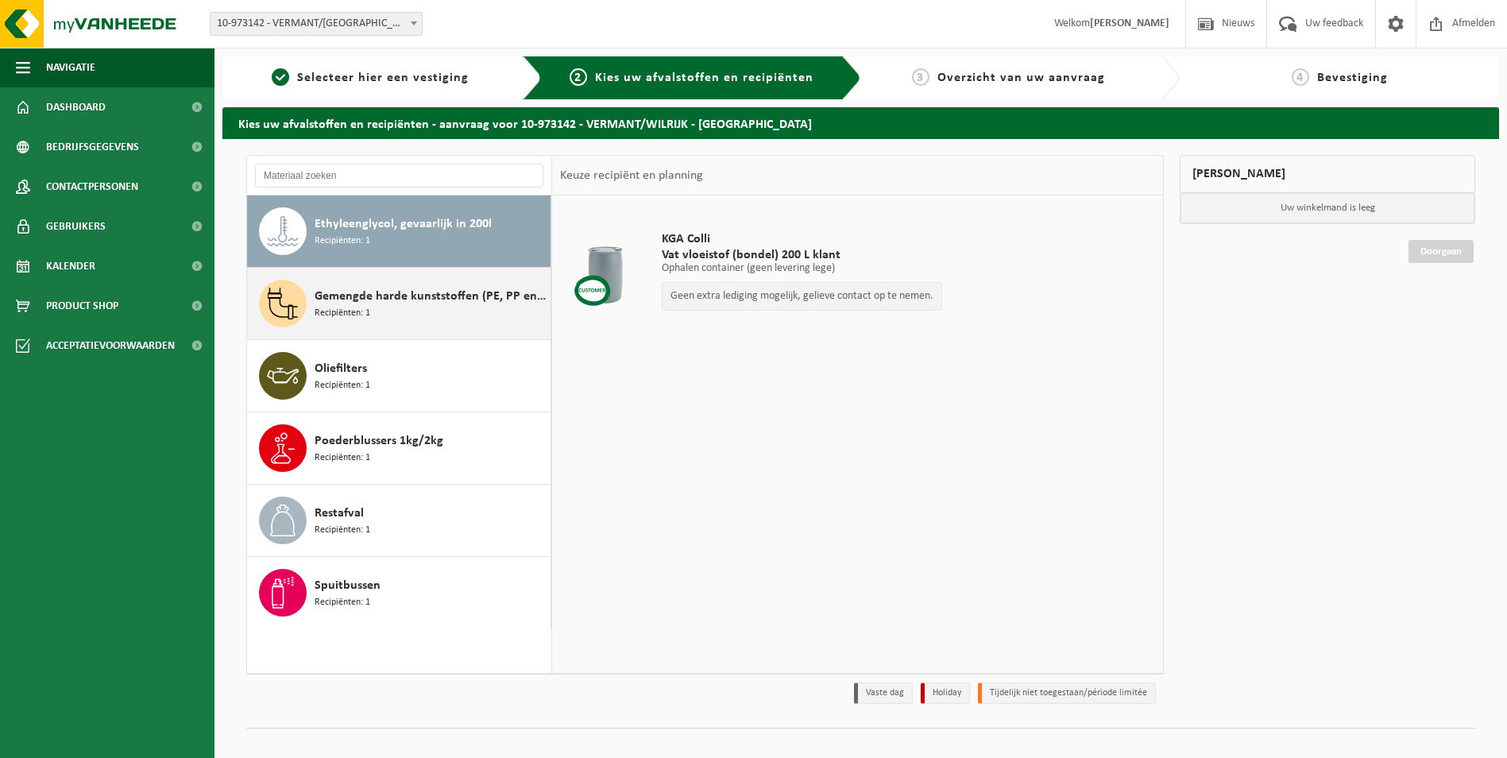
click at [404, 291] on span "Gemengde harde kunststoffen (PE, PP en PVC), recycleerbaar (industrieel)" at bounding box center [431, 296] width 232 height 19
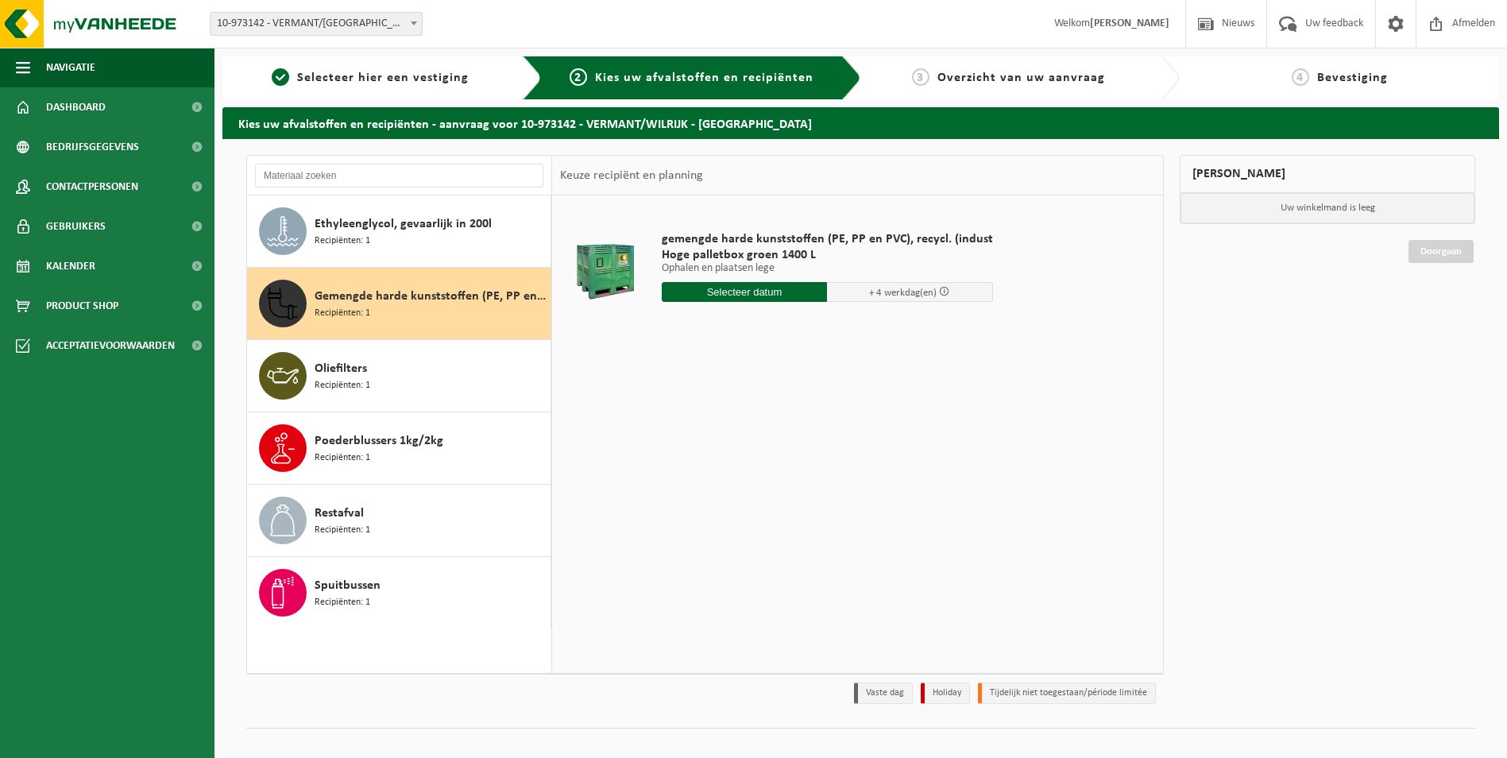
click at [761, 291] on input "text" at bounding box center [745, 292] width 166 height 20
click at [833, 331] on icon at bounding box center [841, 327] width 25 height 25
click at [1014, 535] on div "gemengde harde kunststoffen (PE, PP en PVC), recycl. (indust Hoge palletbox gro…" at bounding box center [857, 433] width 611 height 477
click at [765, 296] on input "text" at bounding box center [745, 292] width 166 height 20
click at [842, 324] on icon at bounding box center [841, 327] width 25 height 25
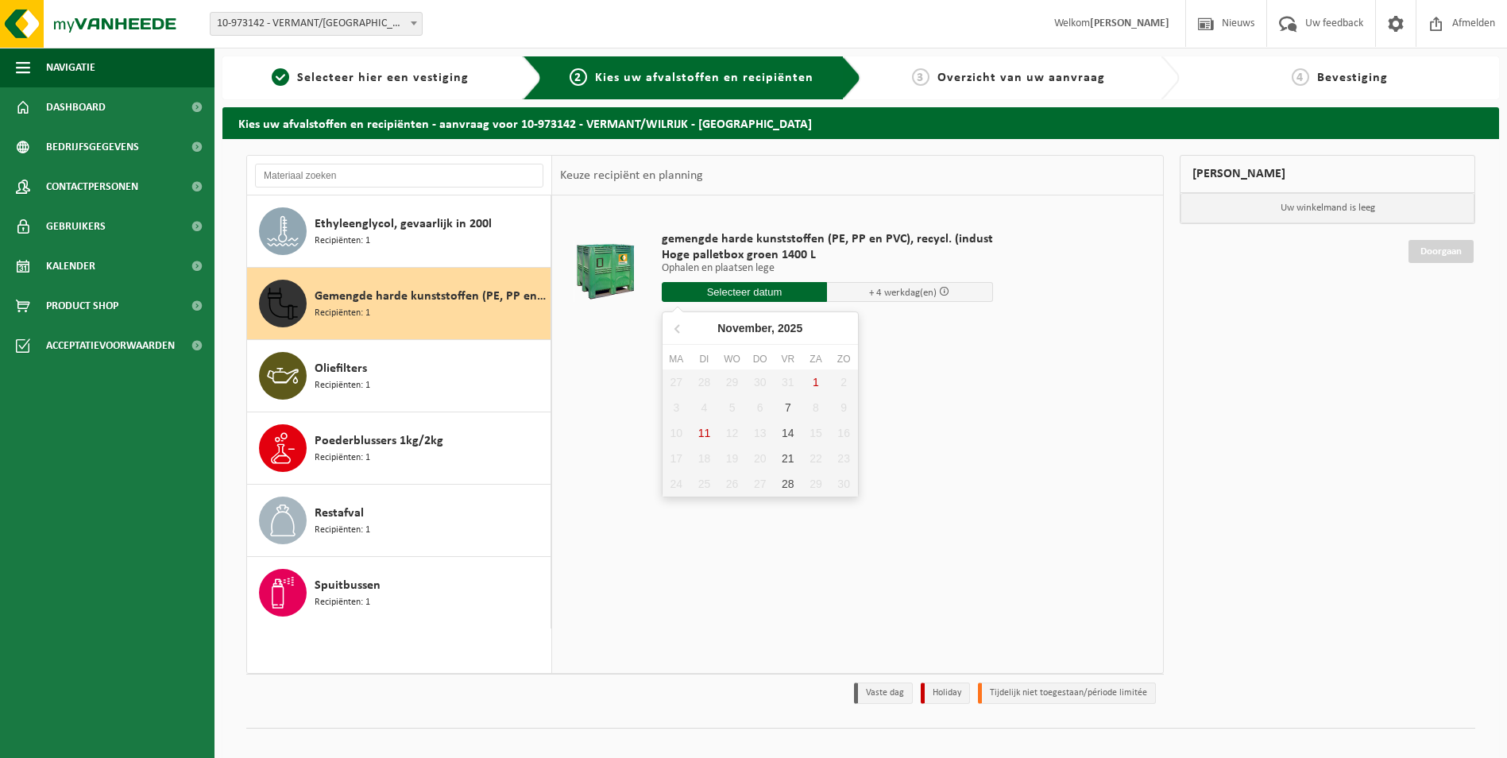
click at [842, 324] on nav "November, 2025" at bounding box center [760, 328] width 195 height 33
click at [591, 368] on div "gemengde harde kunststoffen (PE, PP en PVC), recycl. (indust Hoge palletbox gro…" at bounding box center [857, 433] width 611 height 477
